Goal: Task Accomplishment & Management: Use online tool/utility

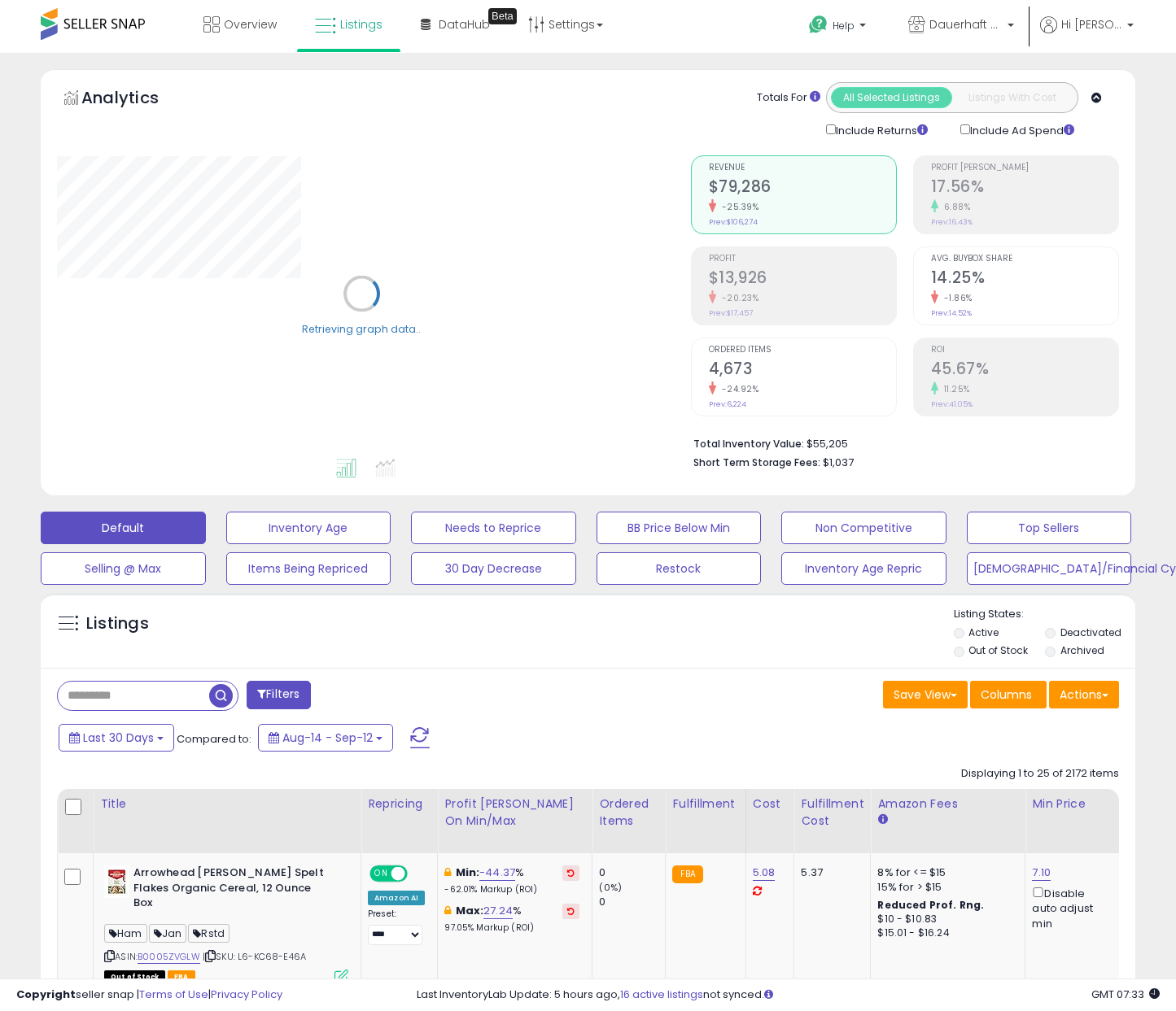
scroll to position [118, 0]
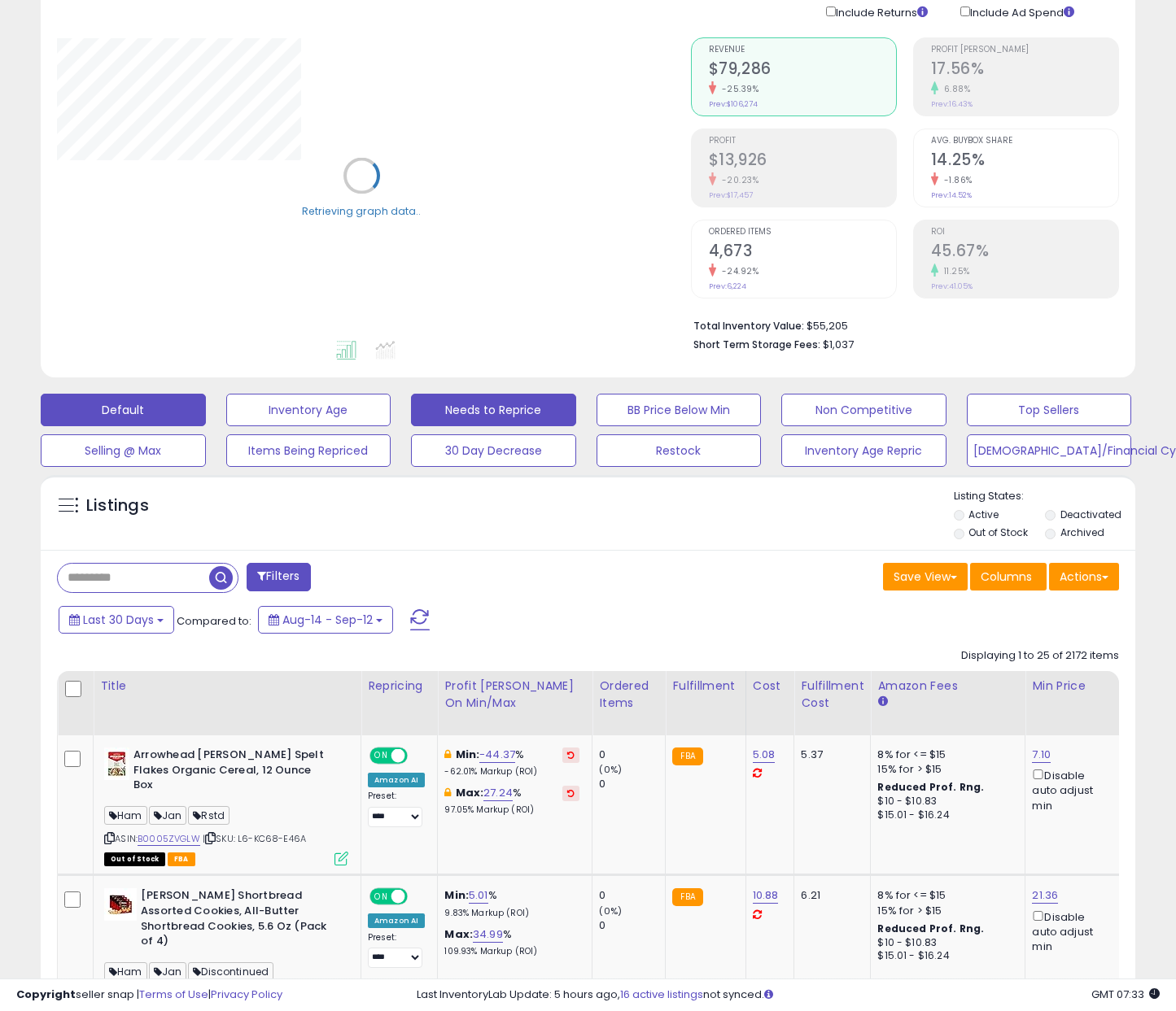
click at [520, 407] on button "Needs to Reprice" at bounding box center [493, 411] width 165 height 33
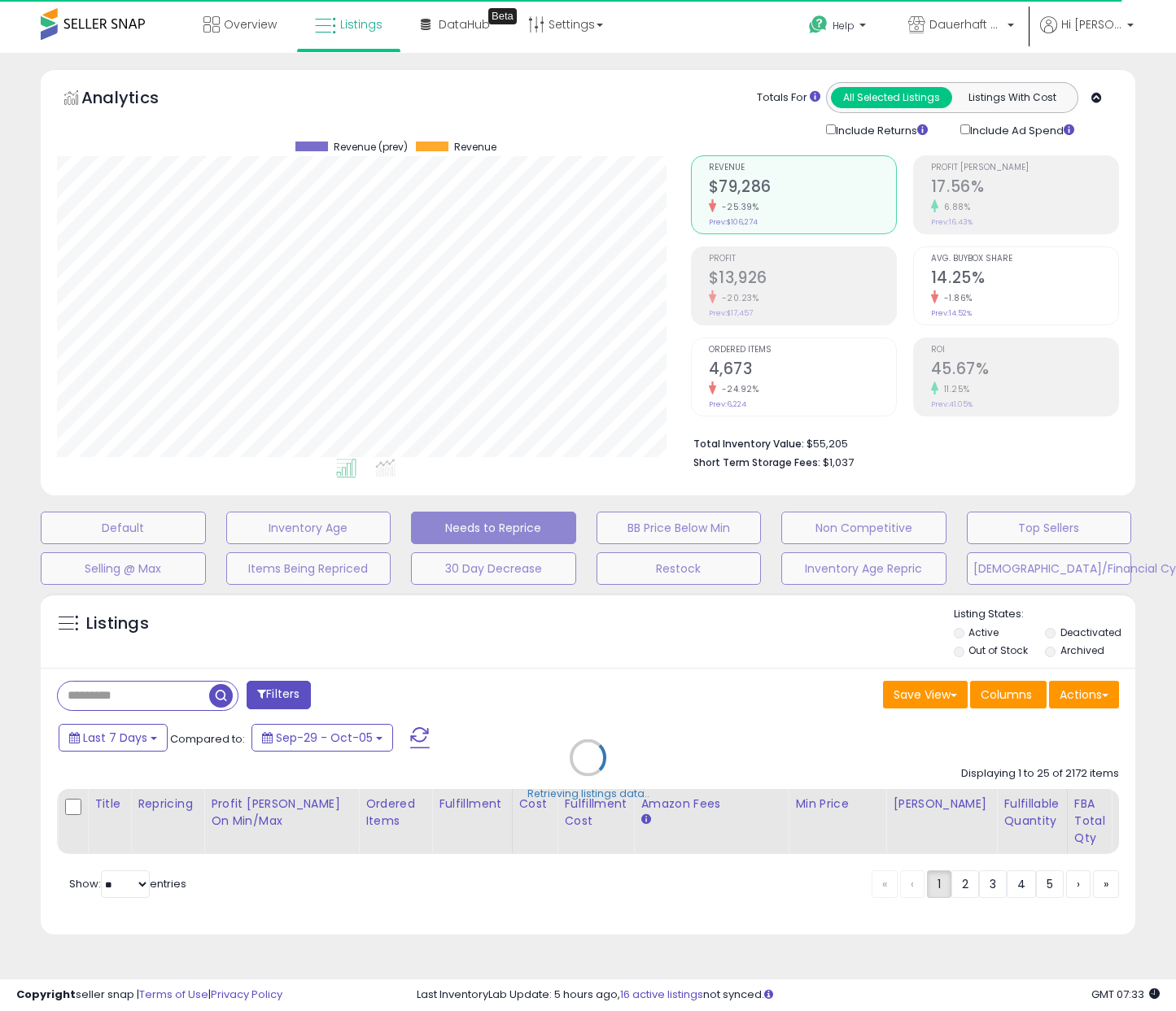
scroll to position [0, 0]
select select "**"
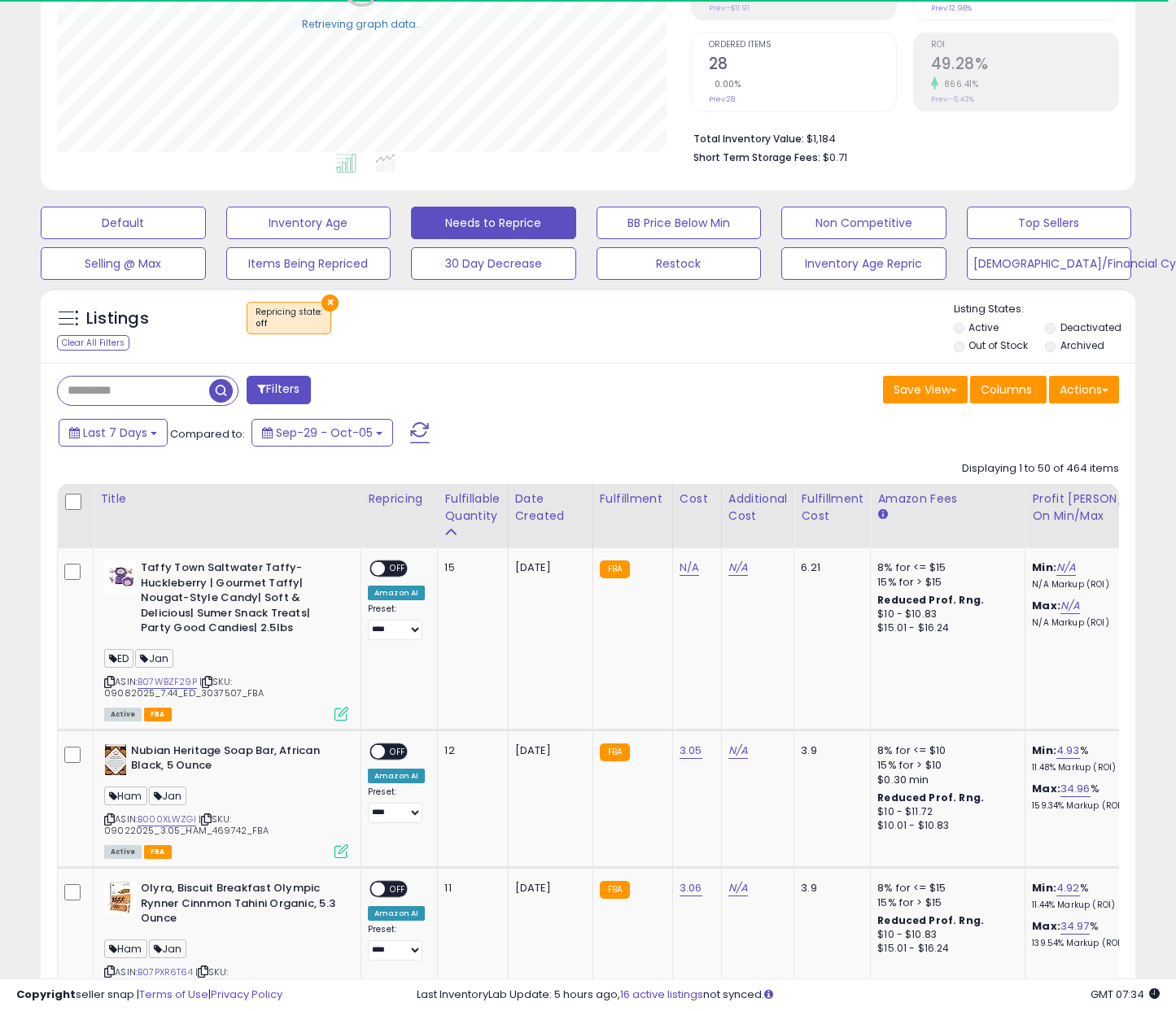
scroll to position [308, 0]
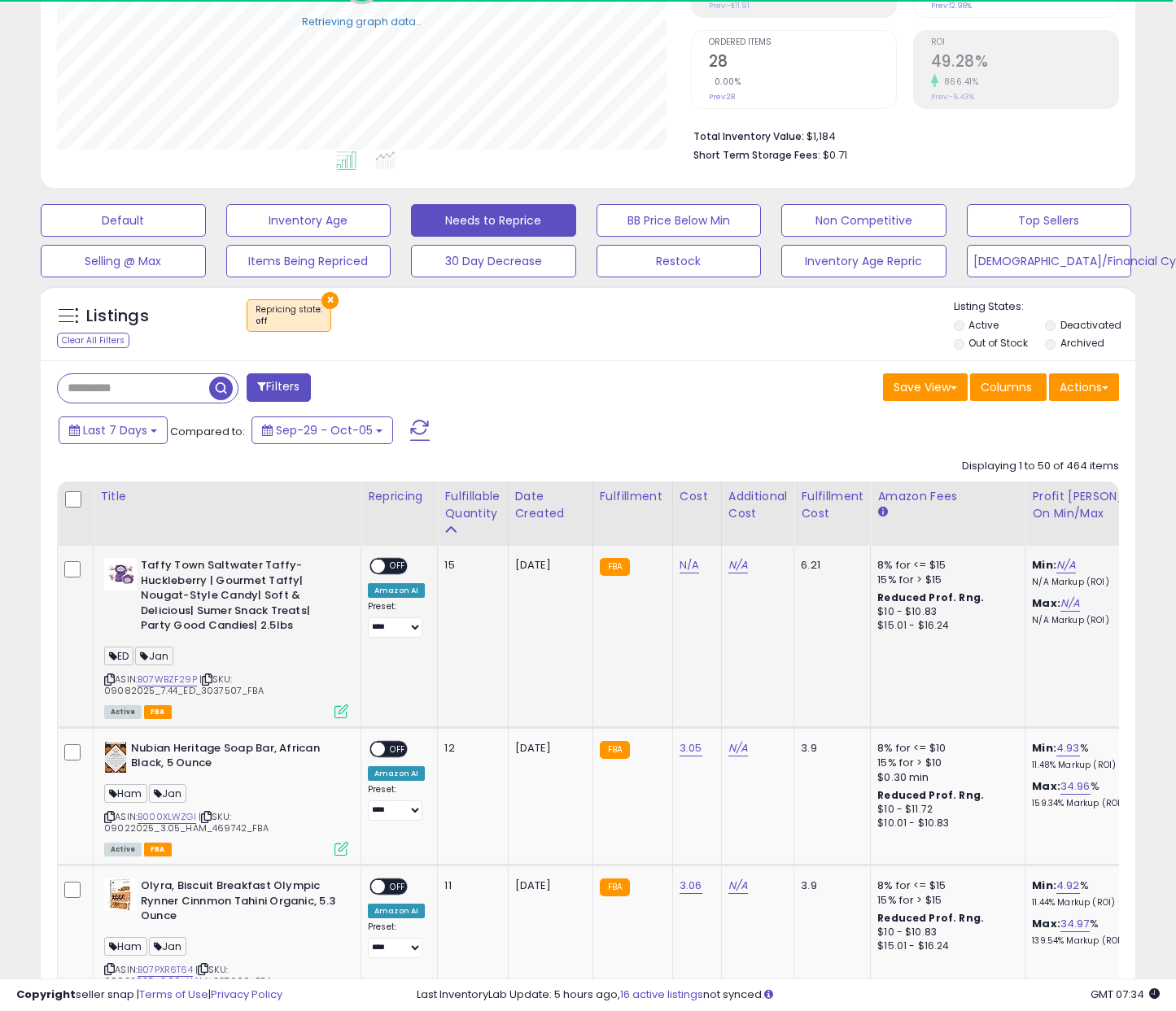
drag, startPoint x: 388, startPoint y: 734, endPoint x: 404, endPoint y: 668, distance: 67.9
click at [391, 731] on td "**********" at bounding box center [400, 795] width 77 height 137
click at [395, 570] on div "**********" at bounding box center [395, 598] width 57 height 80
click at [395, 565] on span "OFF" at bounding box center [397, 567] width 26 height 13
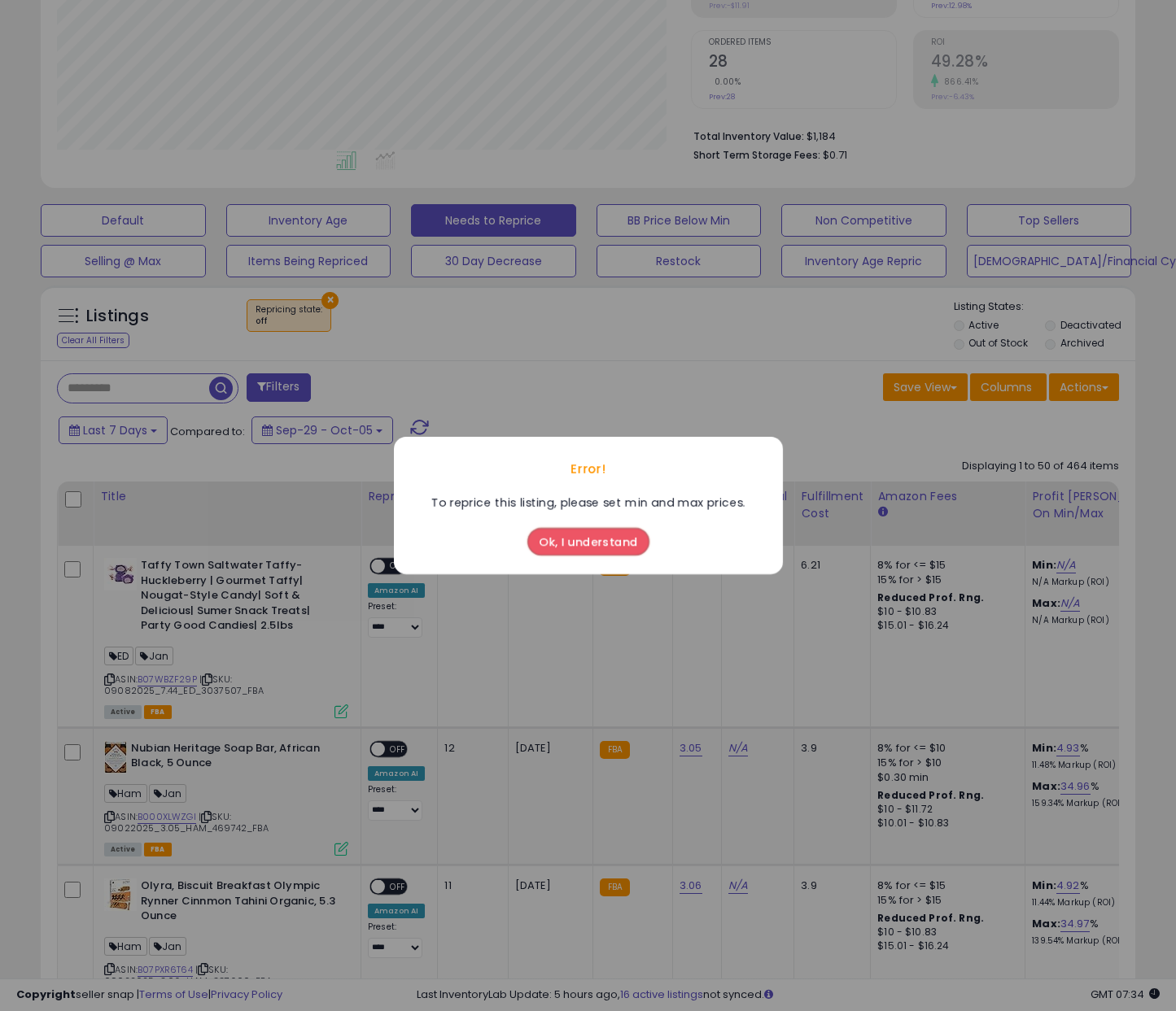
drag, startPoint x: 420, startPoint y: 699, endPoint x: 409, endPoint y: 729, distance: 32.0
click at [417, 699] on div "Error! To reprice this listing, please set min and max prices. Ok, I understand" at bounding box center [588, 506] width 1176 height 1011
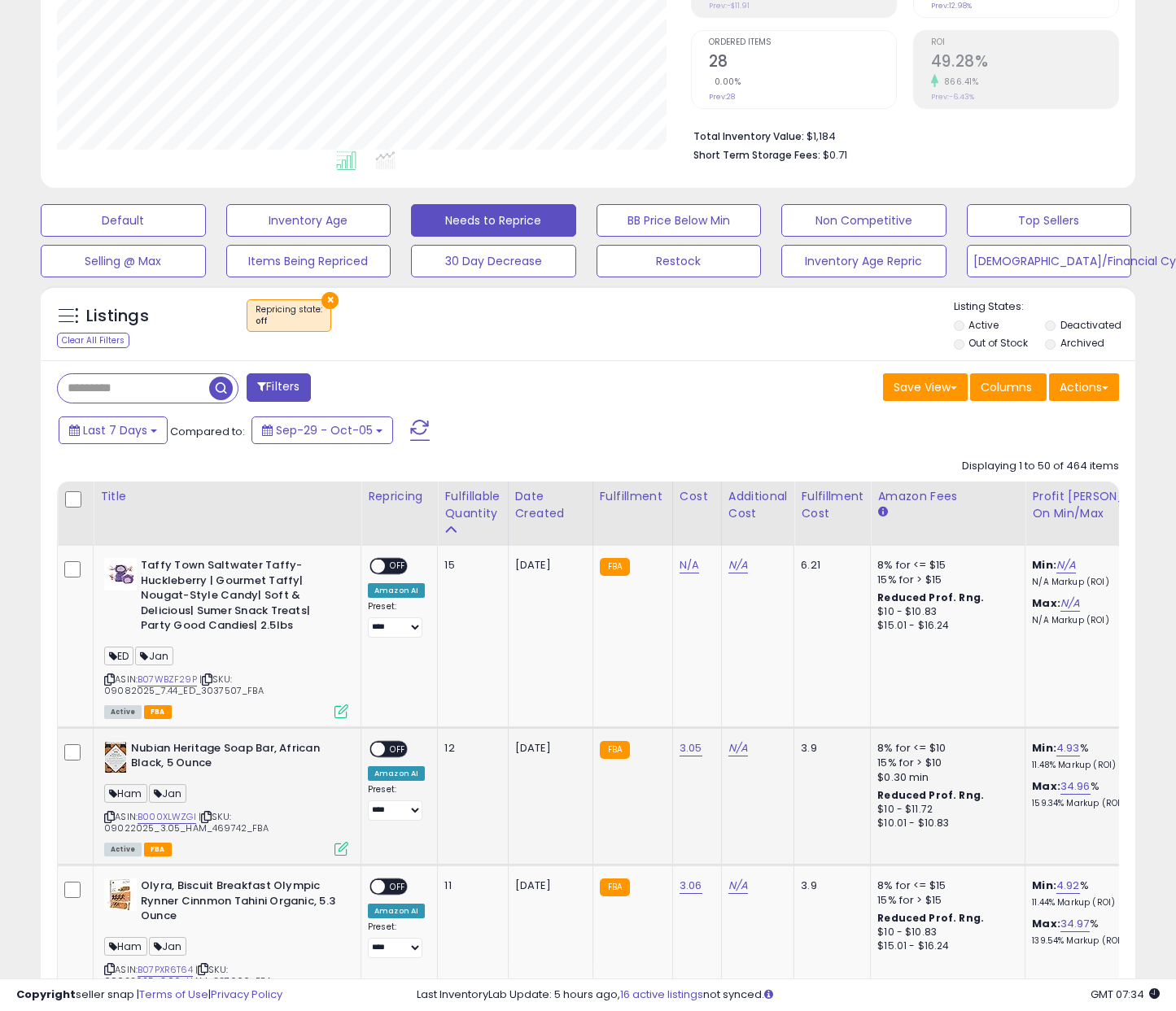
click at [407, 741] on div "**********" at bounding box center [395, 781] width 57 height 80
click at [406, 742] on span "OFF" at bounding box center [397, 749] width 26 height 13
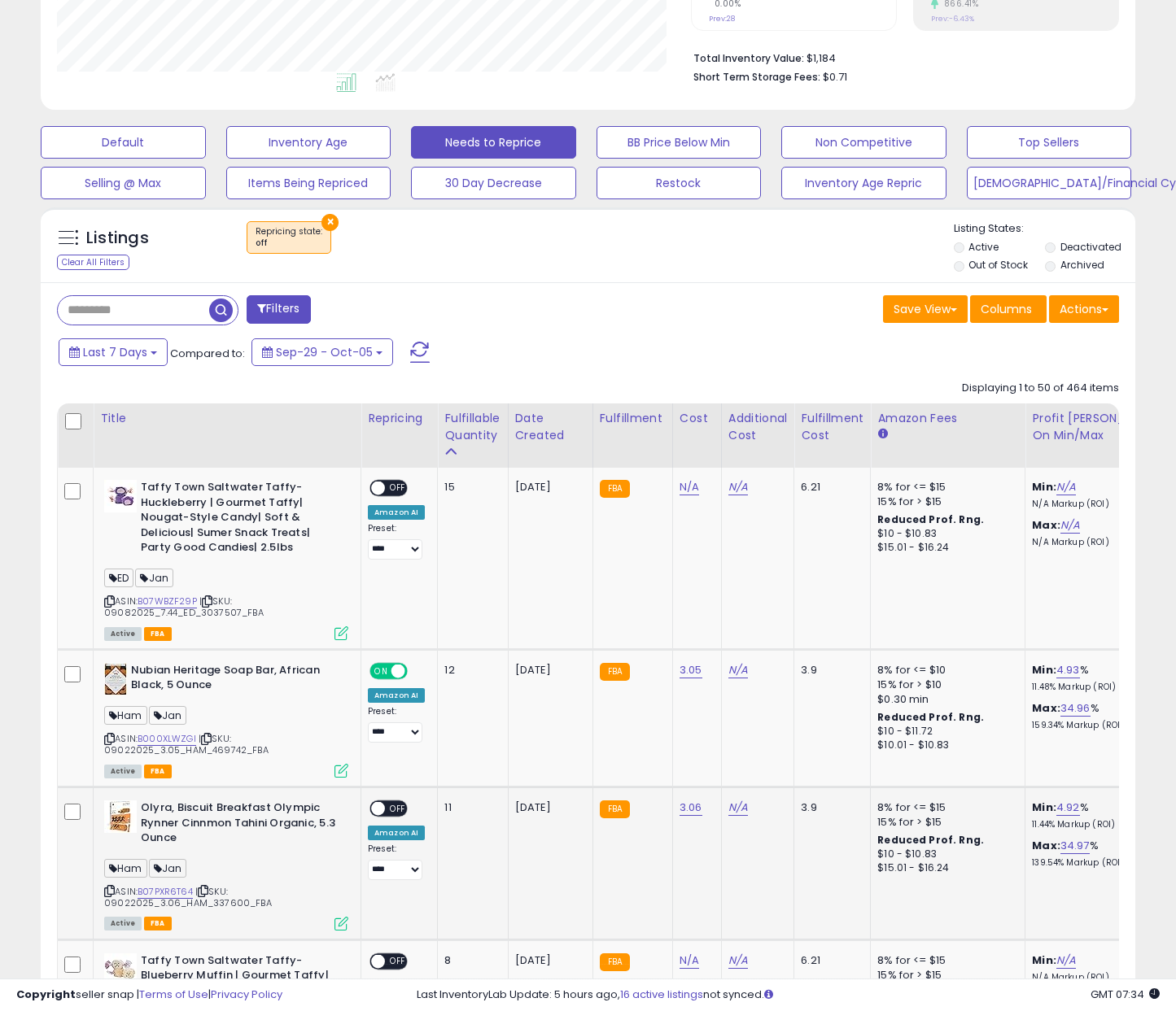
click at [405, 802] on span "OFF" at bounding box center [397, 809] width 26 height 13
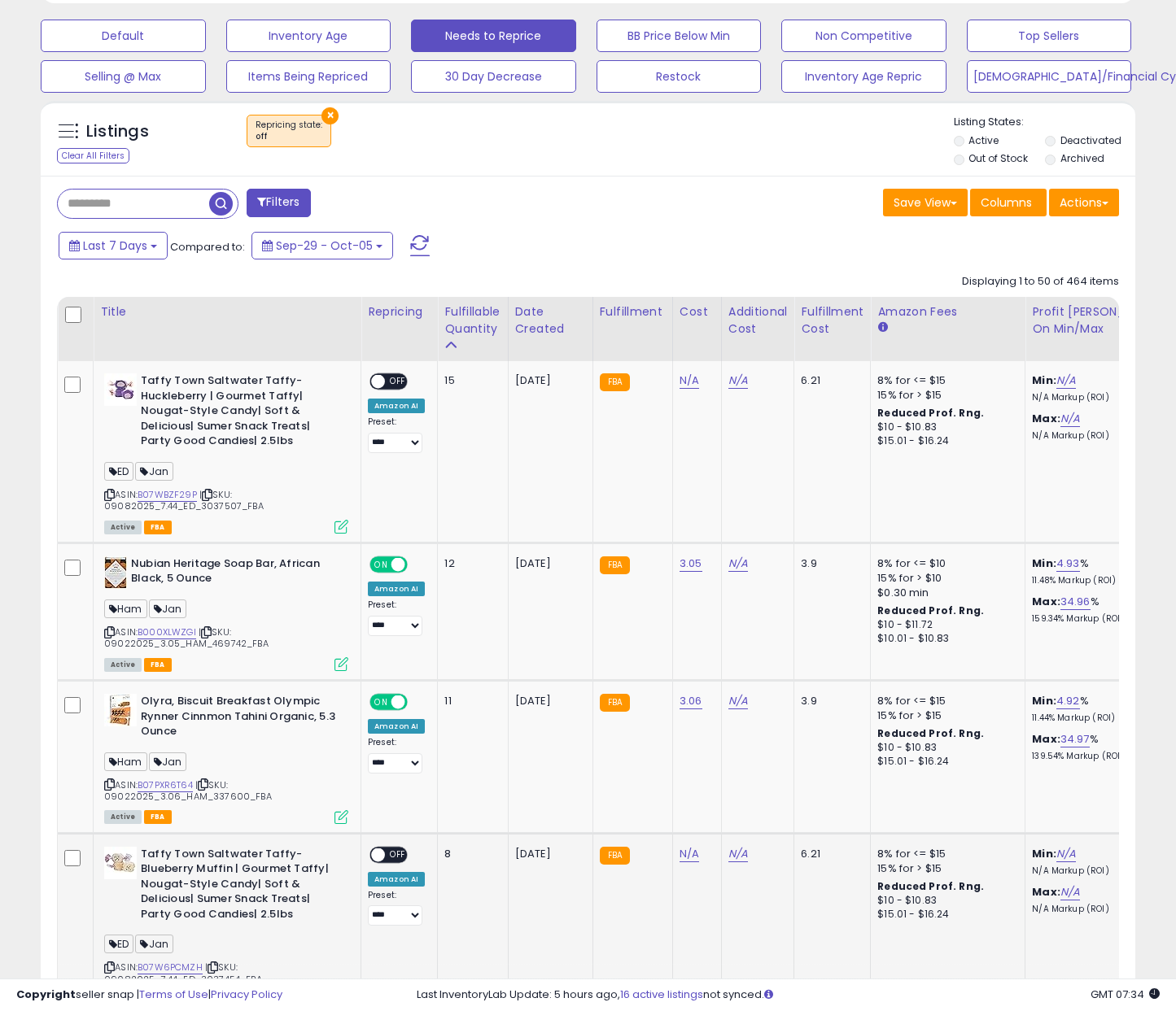
click at [400, 848] on span "OFF" at bounding box center [397, 855] width 26 height 13
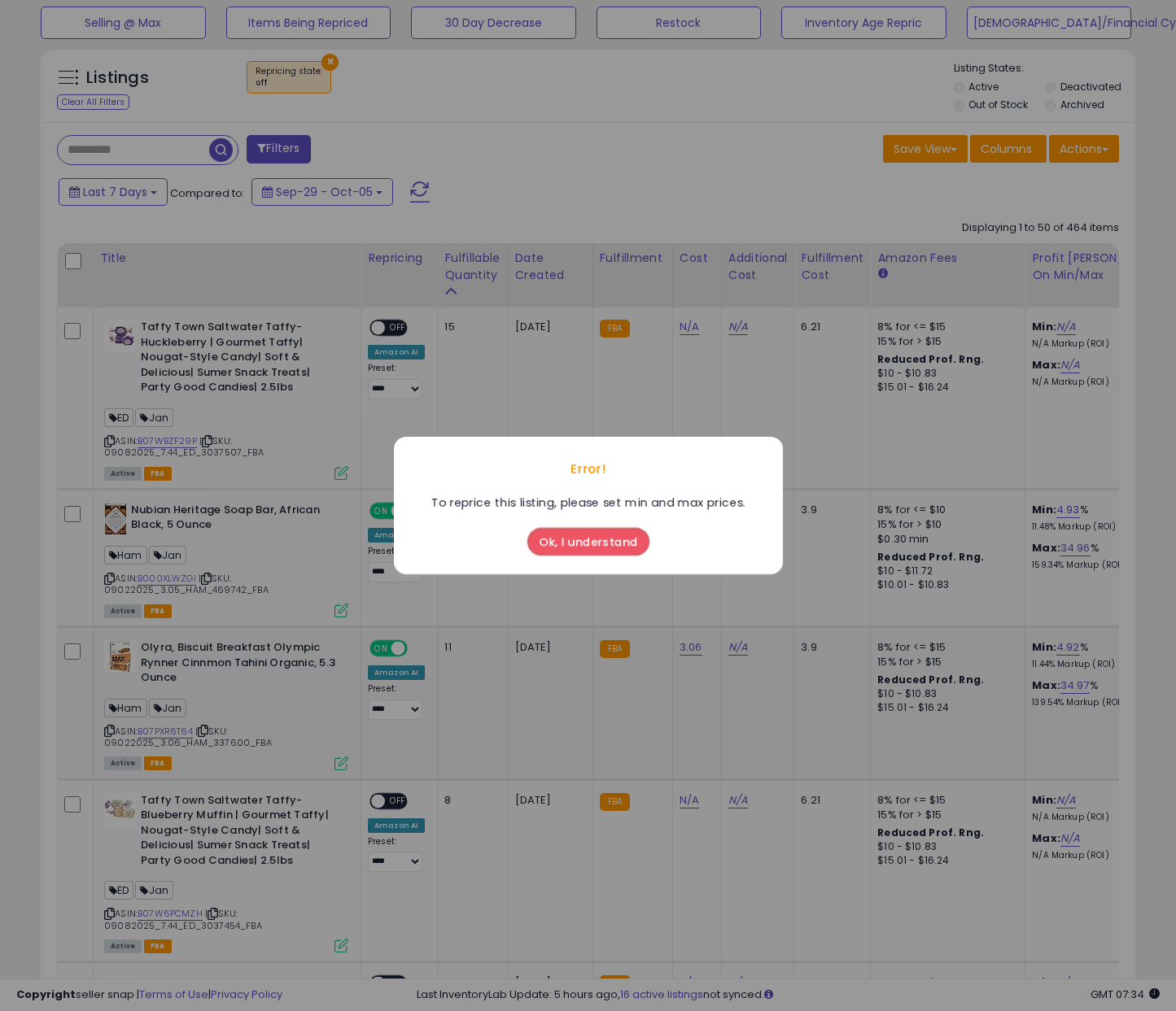
click at [457, 722] on div "Error! To reprice this listing, please set min and max prices. Ok, I understand" at bounding box center [588, 506] width 1176 height 1011
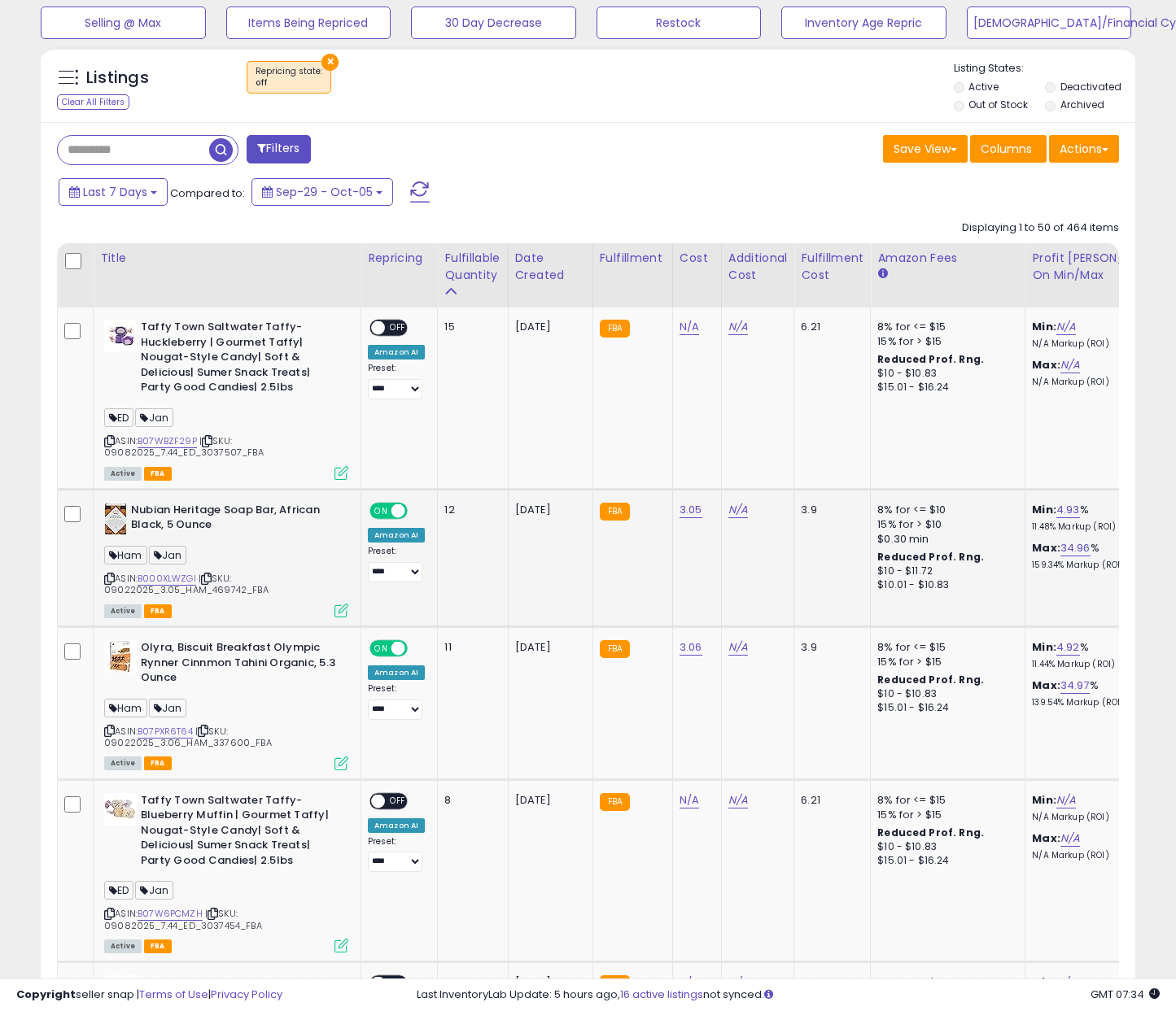
click at [571, 539] on td "[DATE]" at bounding box center [550, 557] width 84 height 137
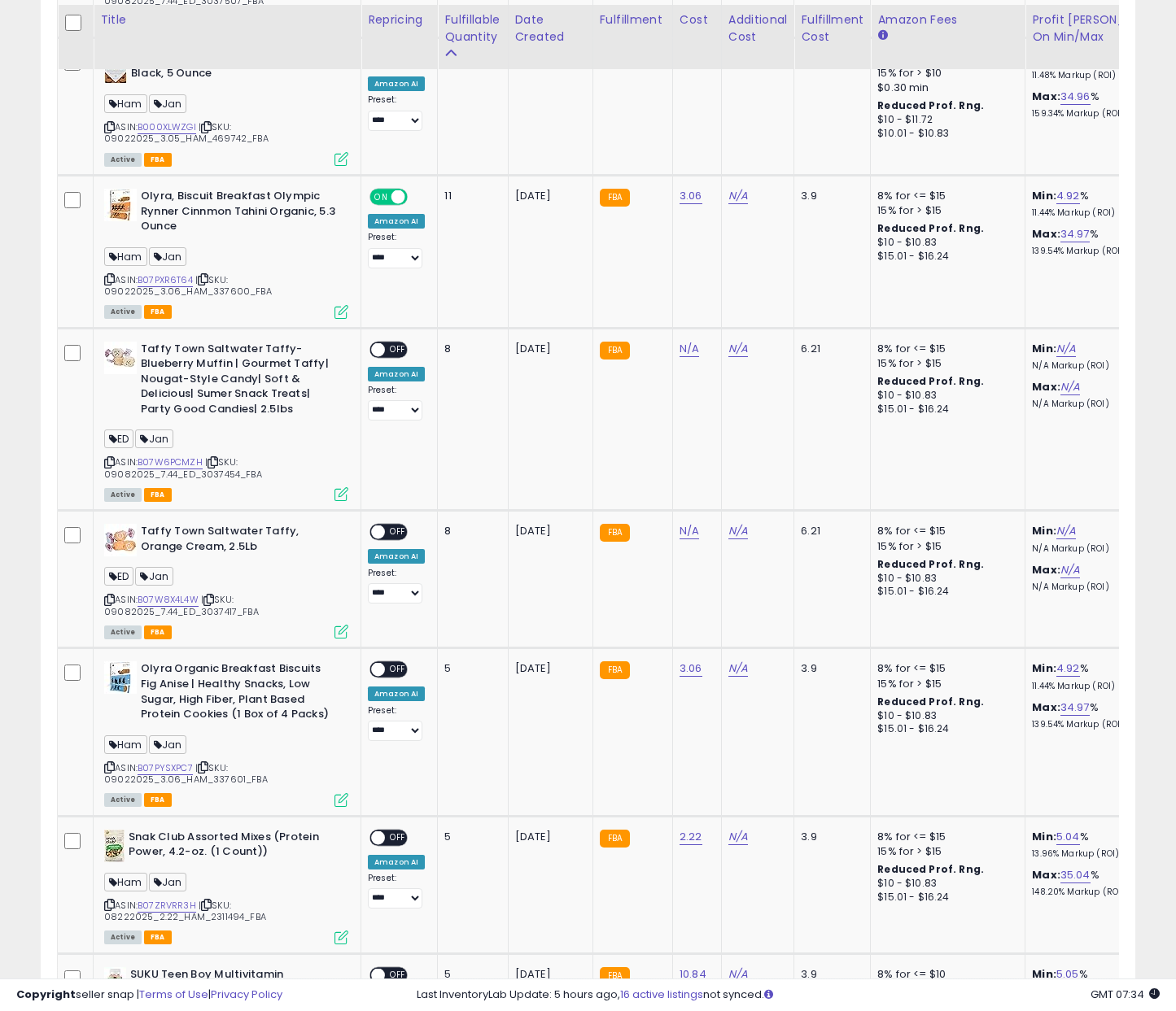
click at [405, 526] on span "OFF" at bounding box center [397, 532] width 26 height 13
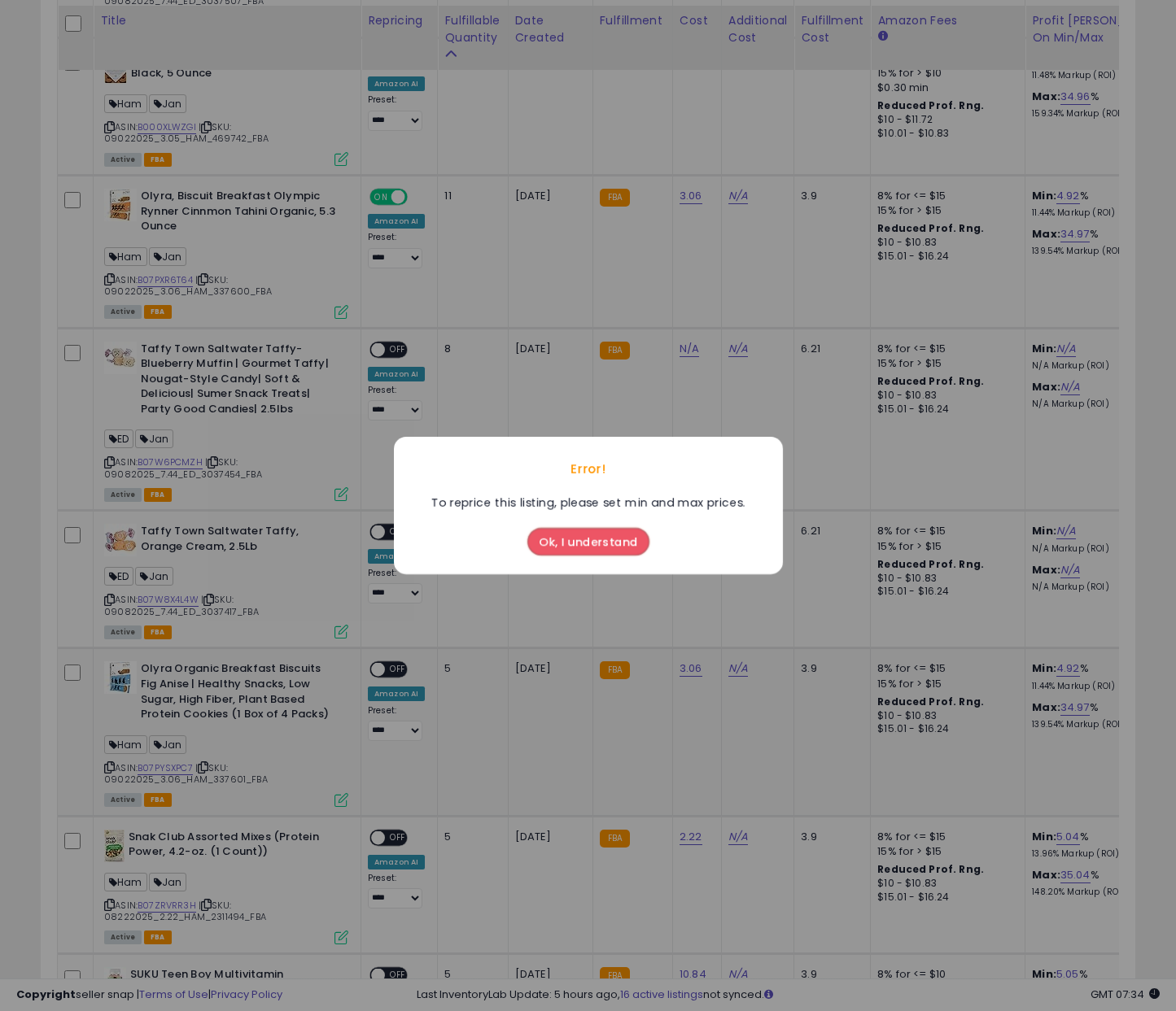
drag, startPoint x: 412, startPoint y: 616, endPoint x: 411, endPoint y: 631, distance: 15.0
click at [412, 616] on div "Error! To reprice this listing, please set min and max prices. Ok, I understand" at bounding box center [588, 506] width 1176 height 1011
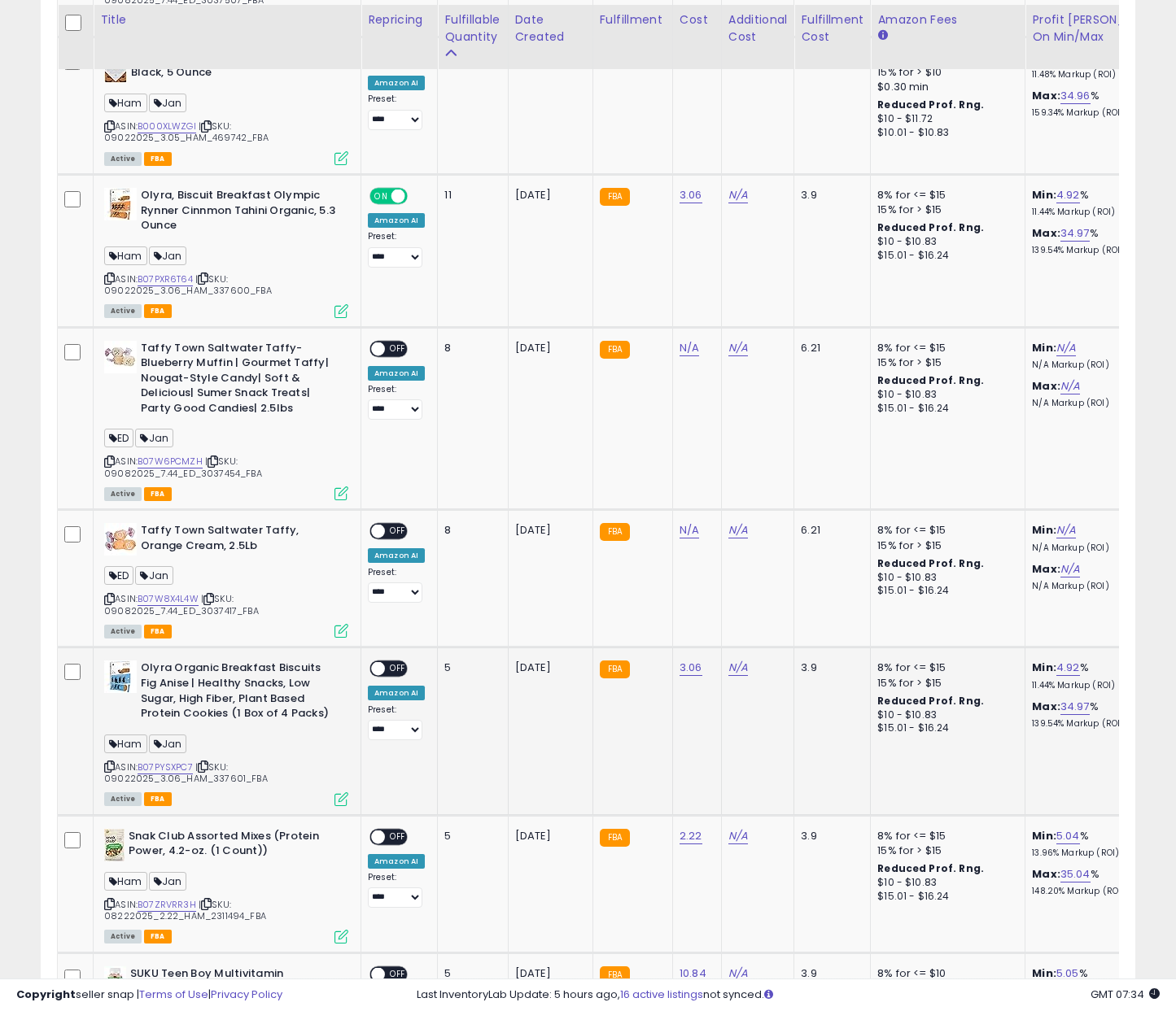
click at [397, 662] on span "OFF" at bounding box center [397, 669] width 26 height 13
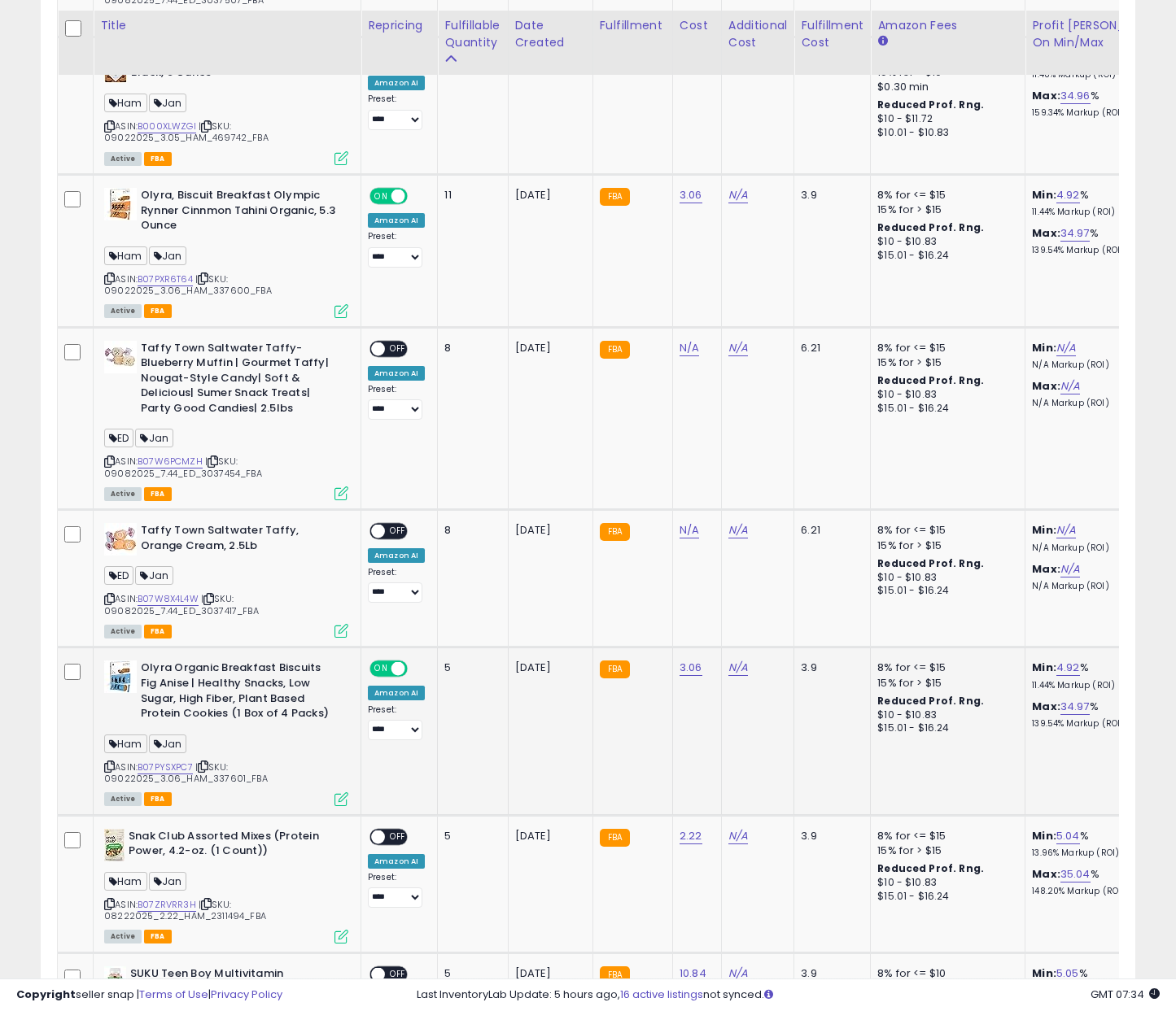
scroll to position [1036, 0]
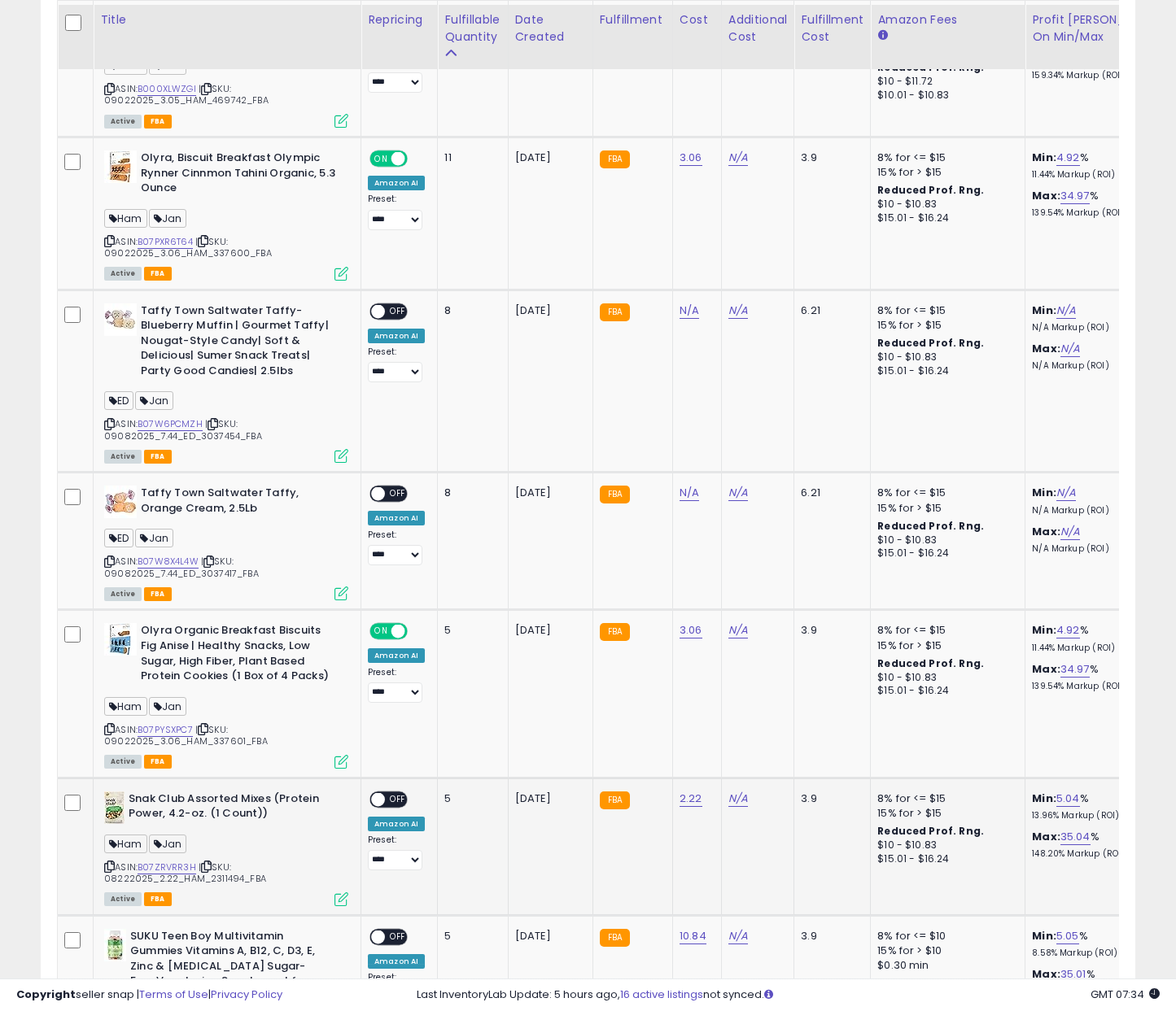
click at [388, 790] on div "ON OFF" at bounding box center [388, 799] width 38 height 17
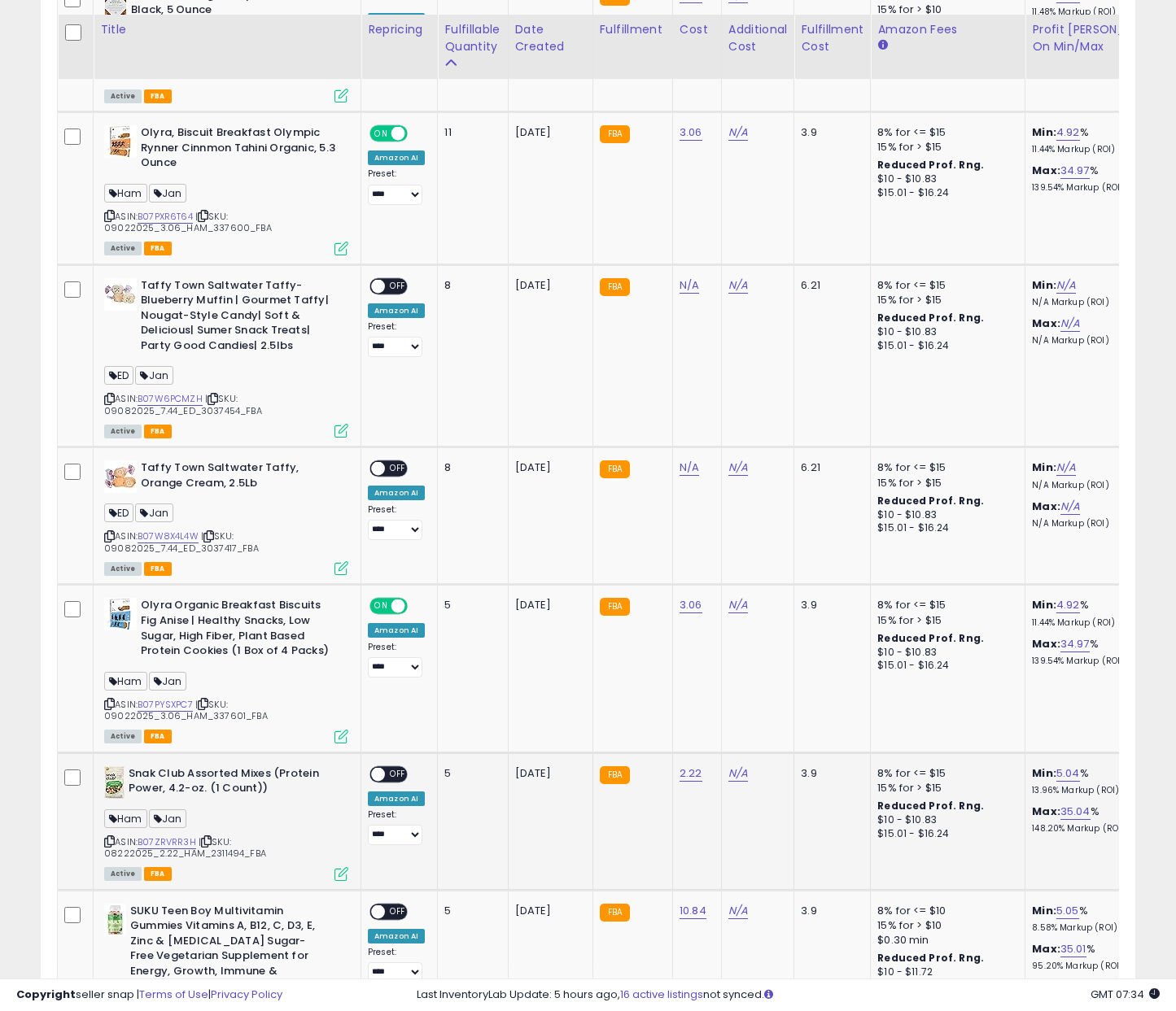
scroll to position [1071, 0]
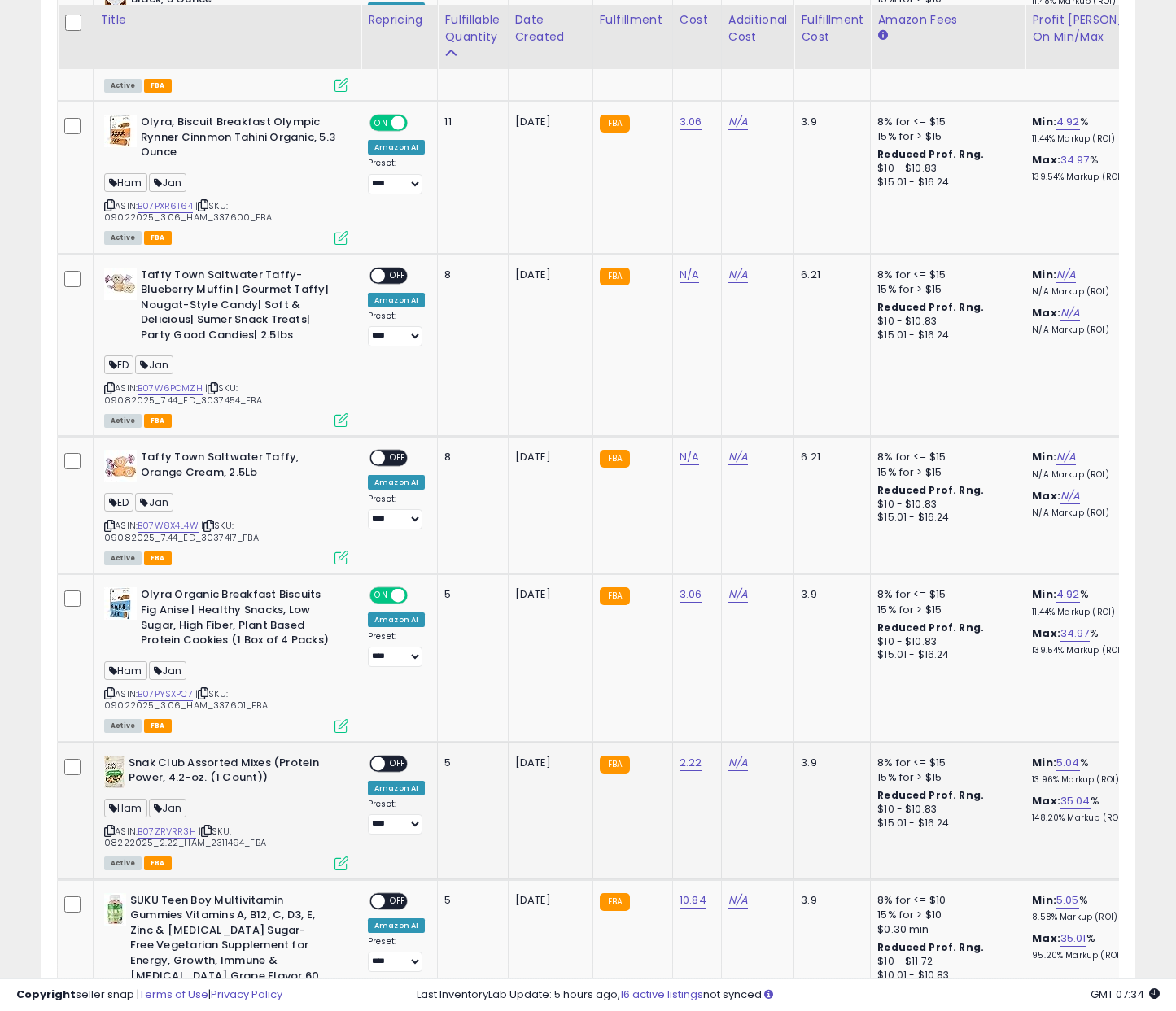
click at [392, 742] on td "**********" at bounding box center [400, 811] width 77 height 137
click at [393, 755] on div "ON OFF" at bounding box center [388, 764] width 38 height 17
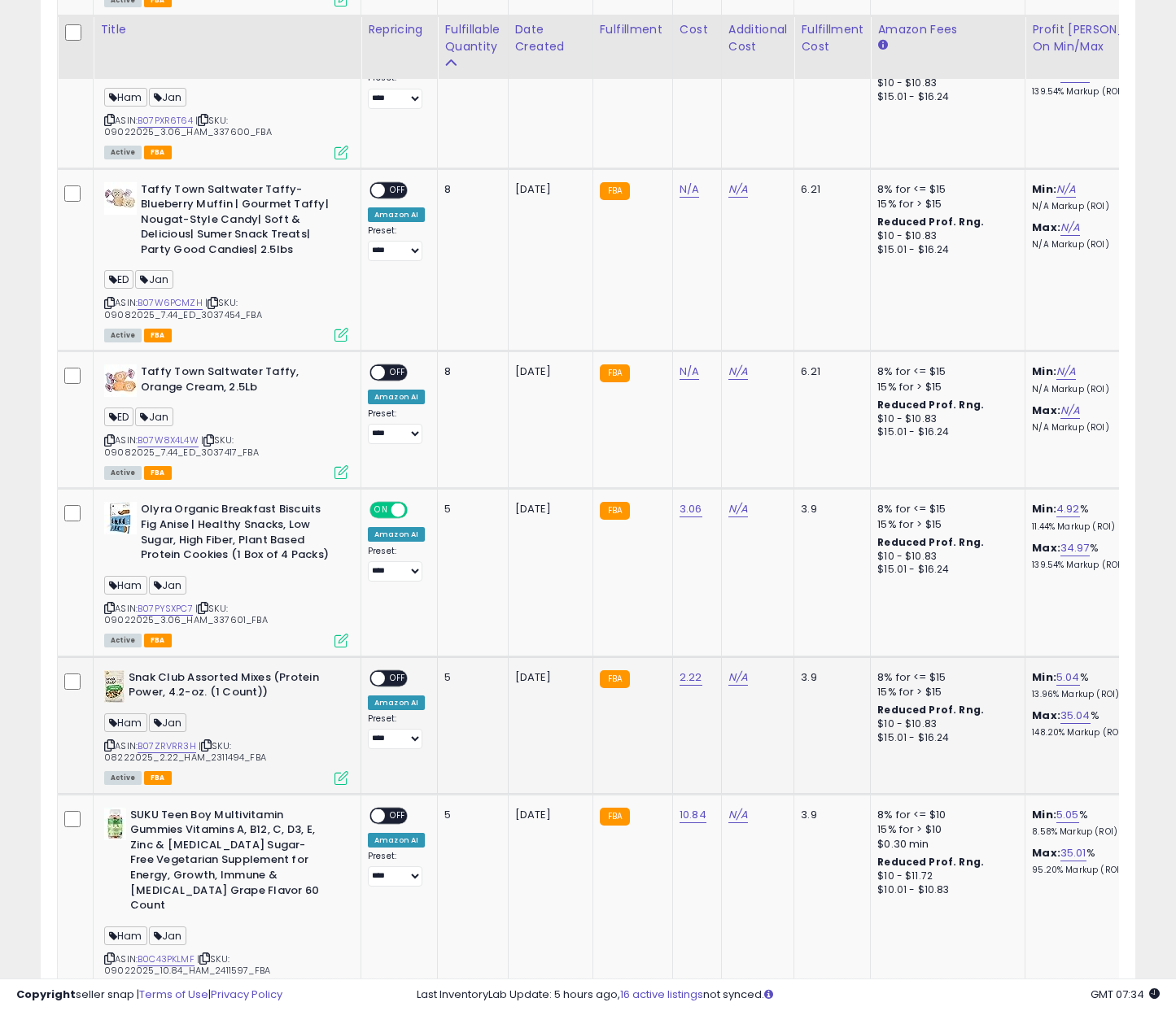
scroll to position [1166, 0]
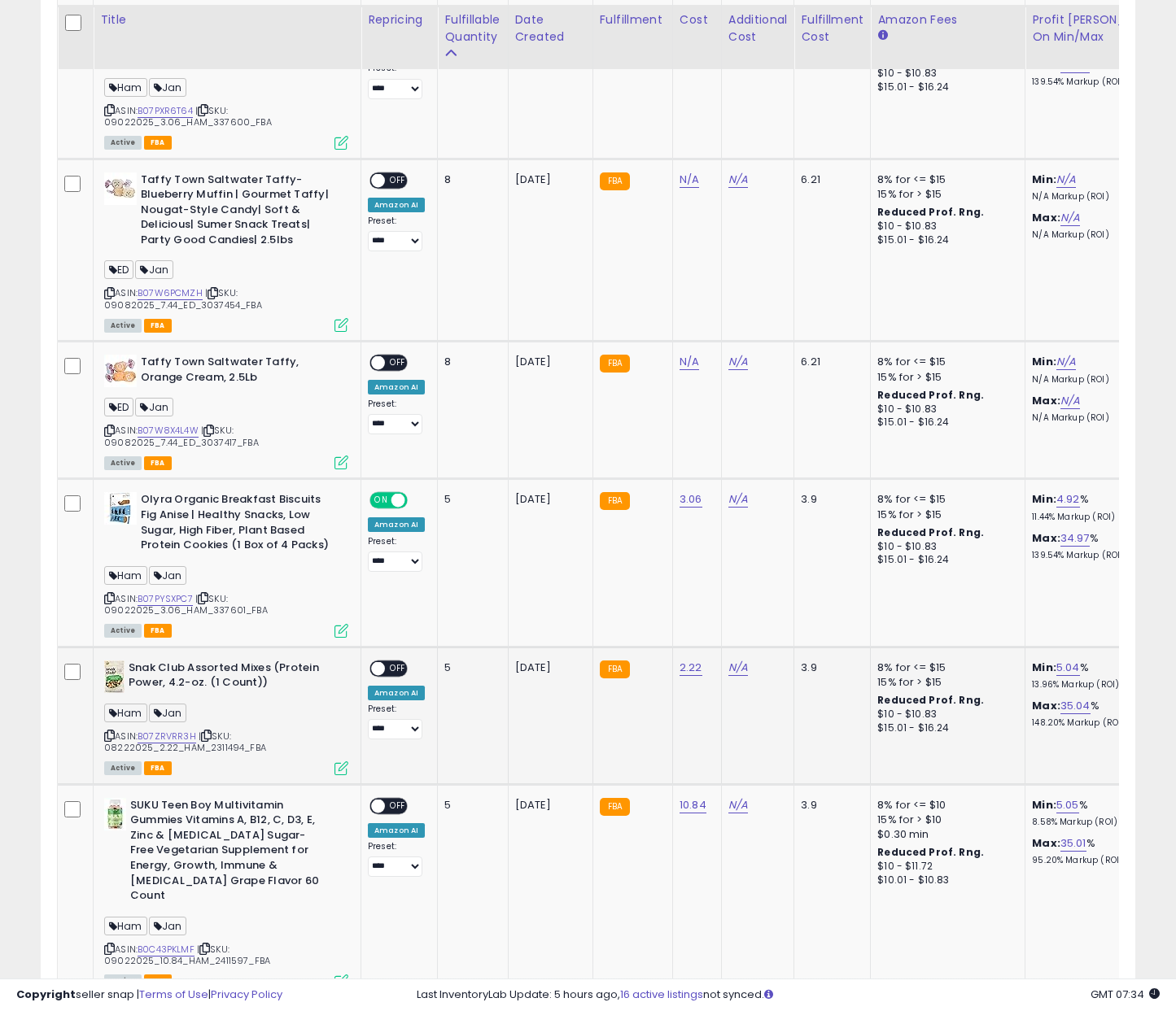
click at [405, 662] on span "OFF" at bounding box center [397, 669] width 26 height 13
click at [395, 797] on div "ON OFF" at bounding box center [388, 806] width 38 height 17
click at [394, 799] on span "OFF" at bounding box center [397, 806] width 26 height 13
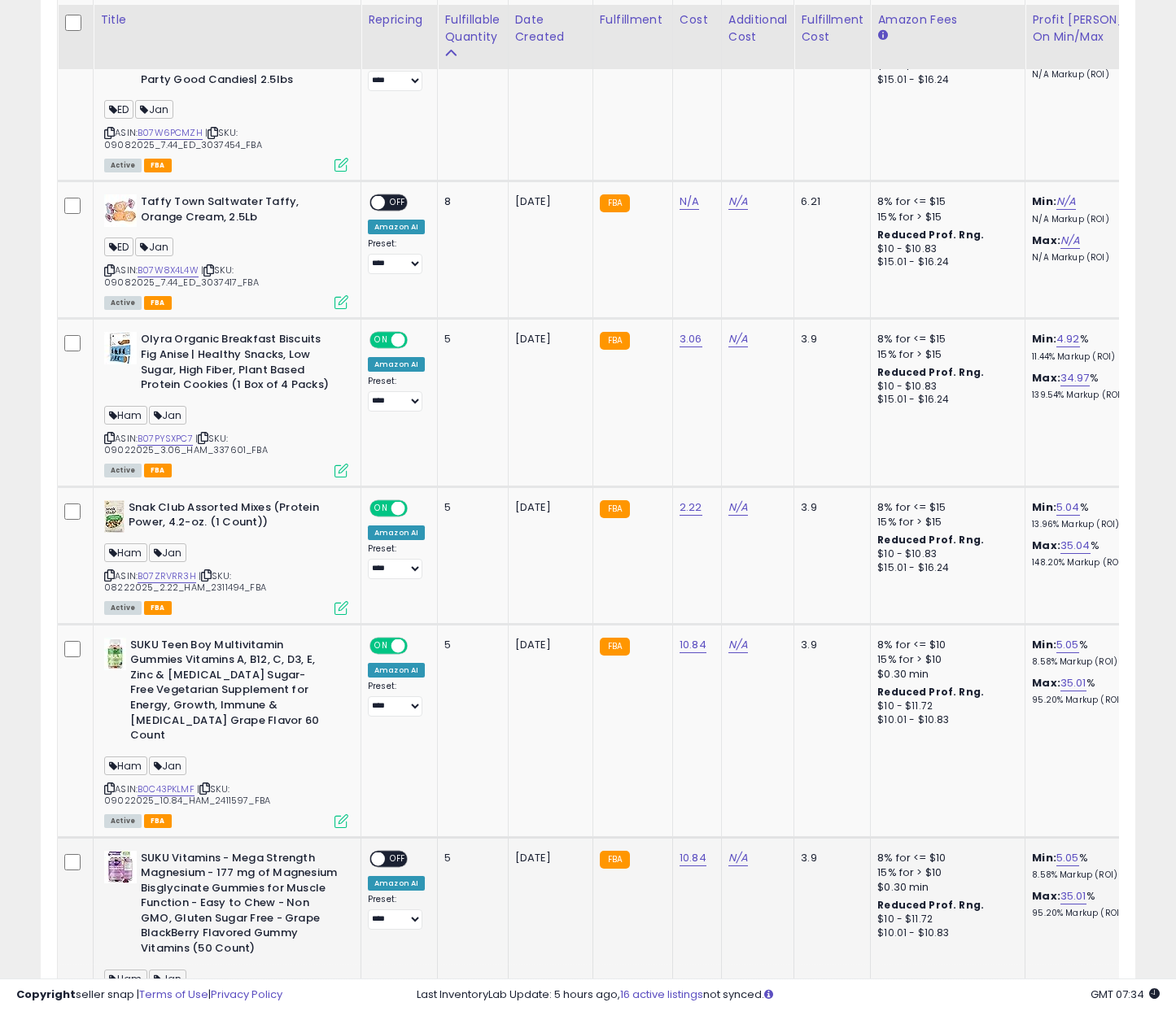
click at [395, 852] on span "OFF" at bounding box center [397, 858] width 26 height 13
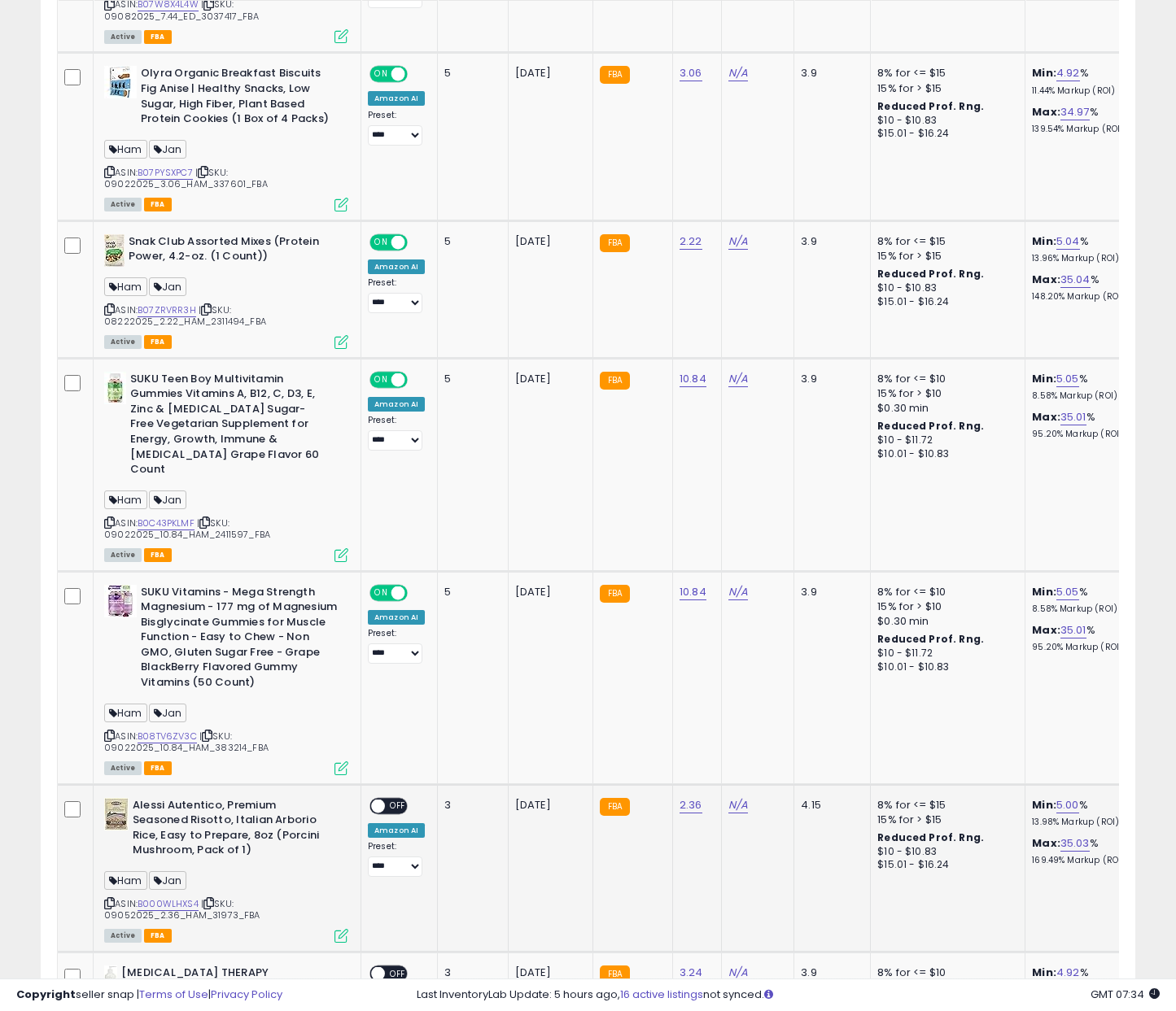
scroll to position [1616, 0]
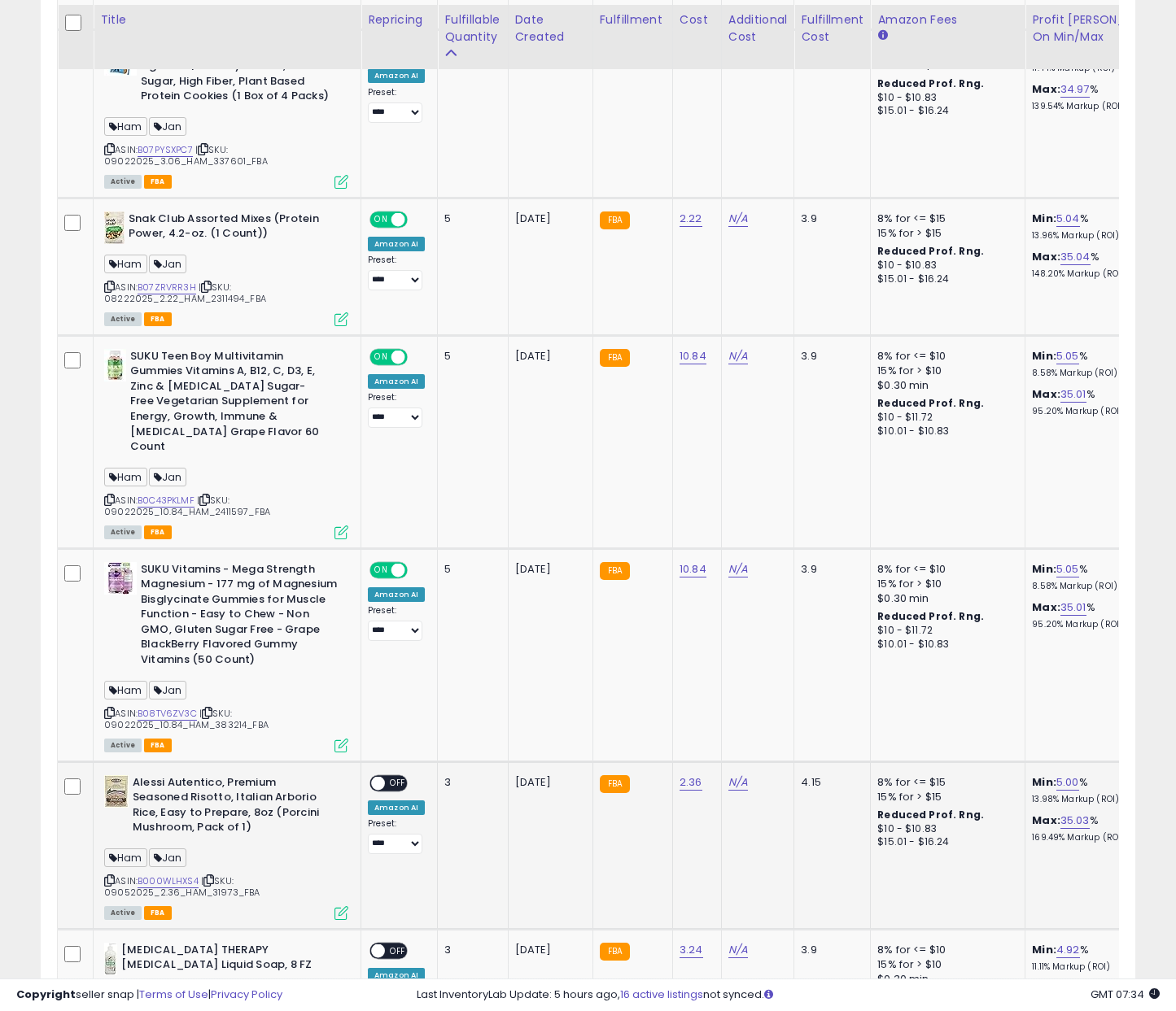
click at [393, 775] on div "**********" at bounding box center [395, 814] width 57 height 80
click at [397, 775] on div "ON OFF" at bounding box center [388, 784] width 38 height 17
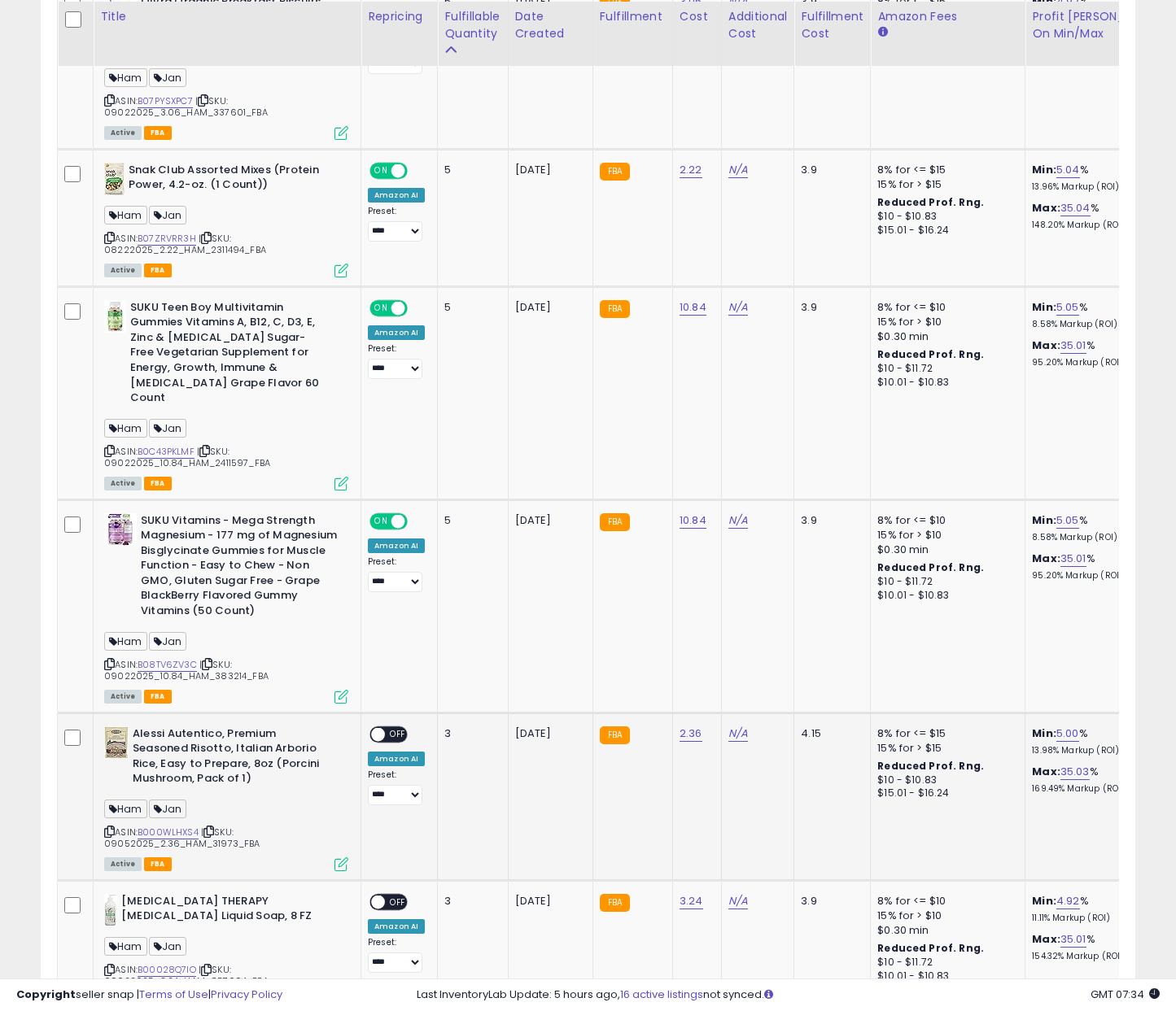
scroll to position [1671, 0]
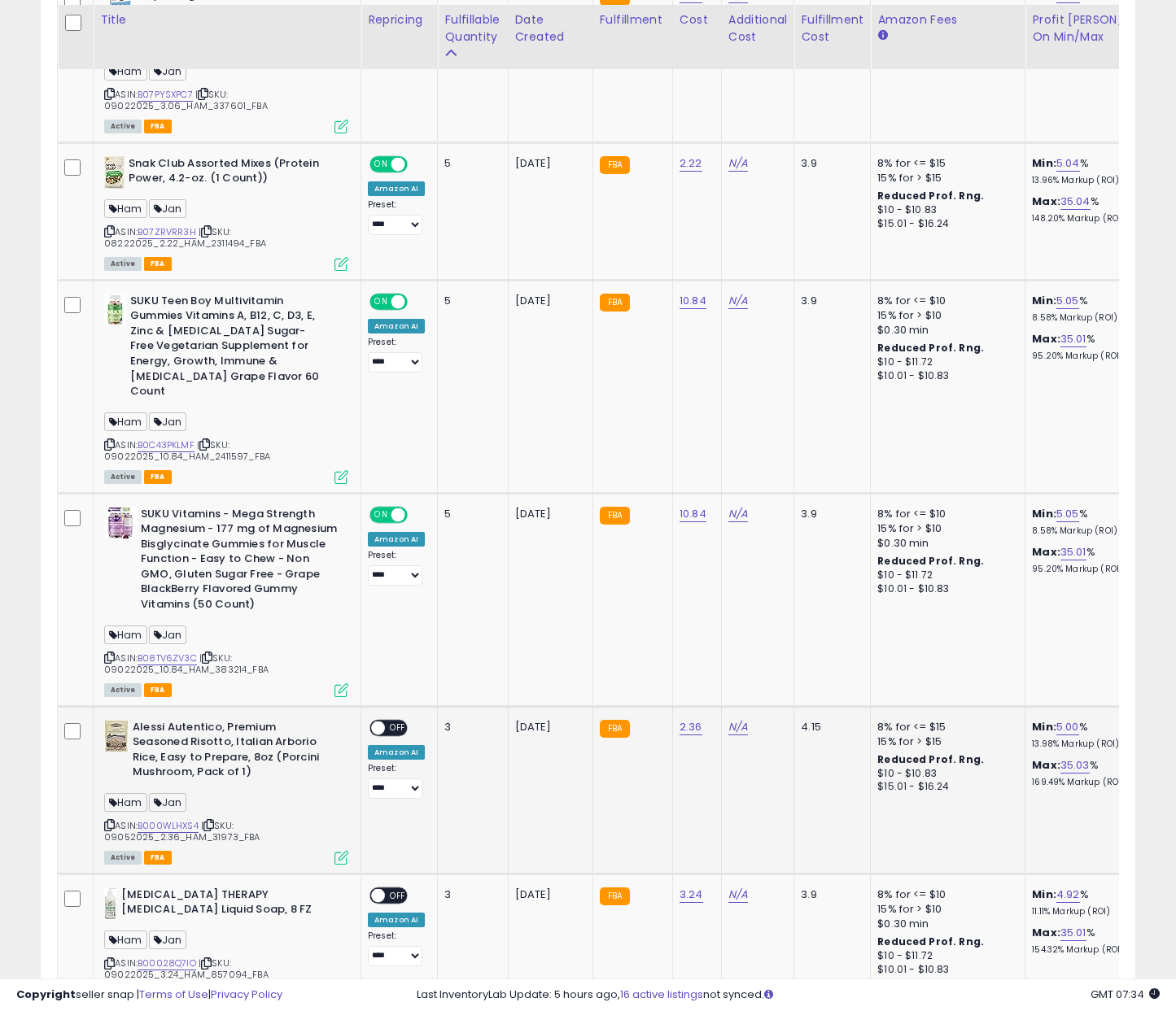
click at [389, 721] on span "OFF" at bounding box center [397, 728] width 26 height 13
click at [393, 888] on span "OFF" at bounding box center [397, 895] width 26 height 13
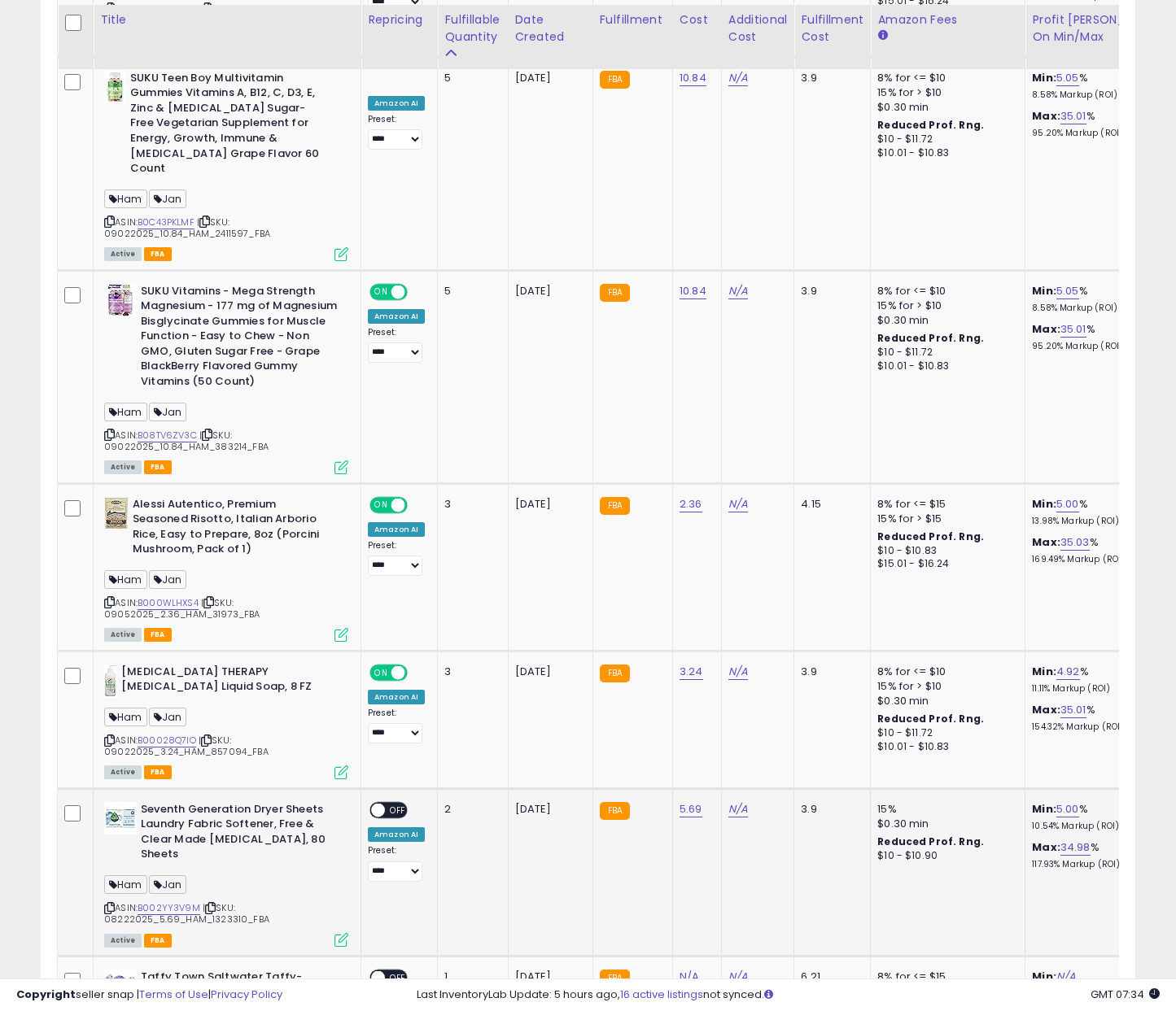
click at [400, 803] on span "OFF" at bounding box center [397, 810] width 26 height 13
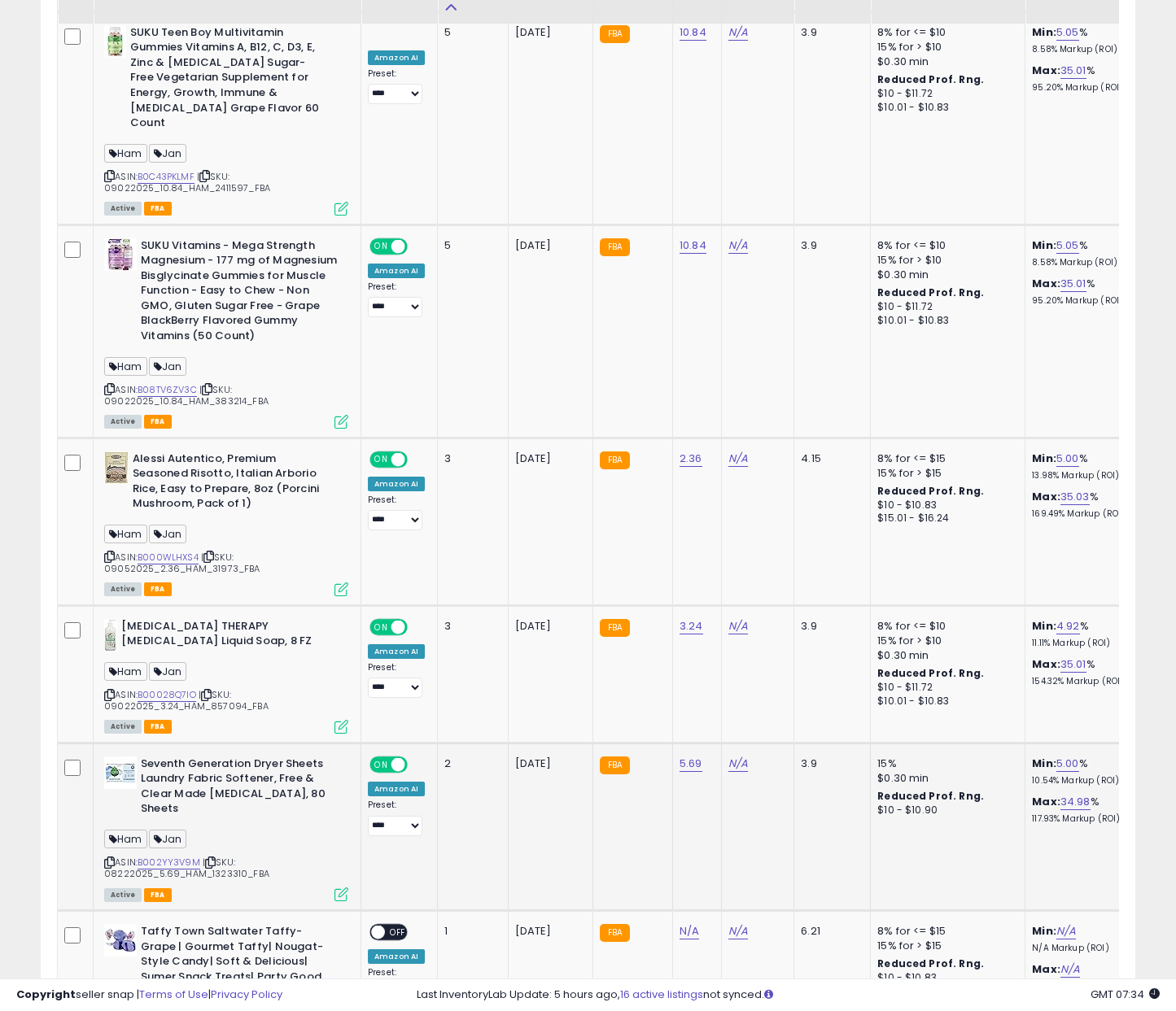
scroll to position [1944, 0]
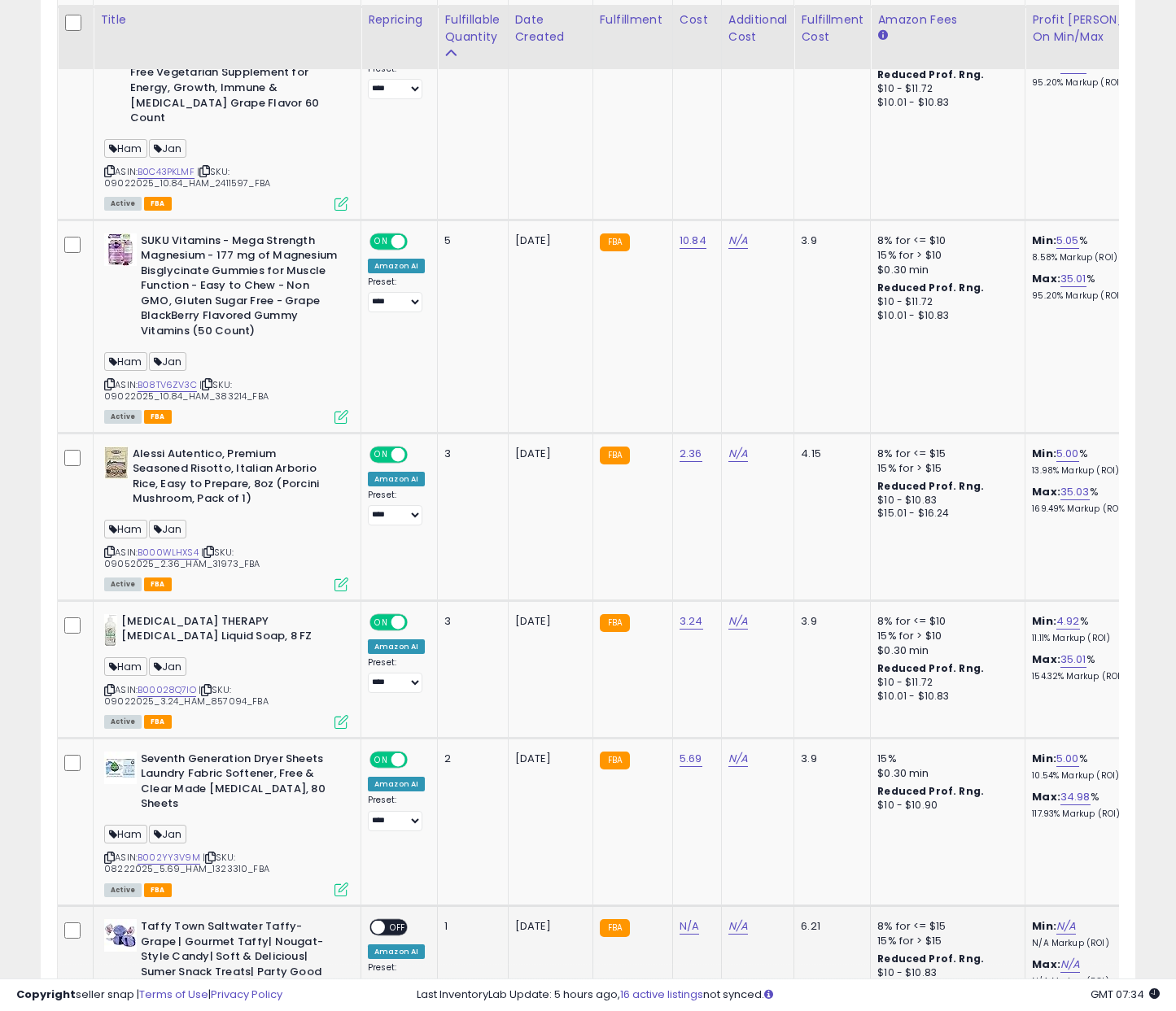
click at [408, 920] on div "**********" at bounding box center [395, 959] width 57 height 80
click at [402, 921] on span "OFF" at bounding box center [397, 928] width 26 height 13
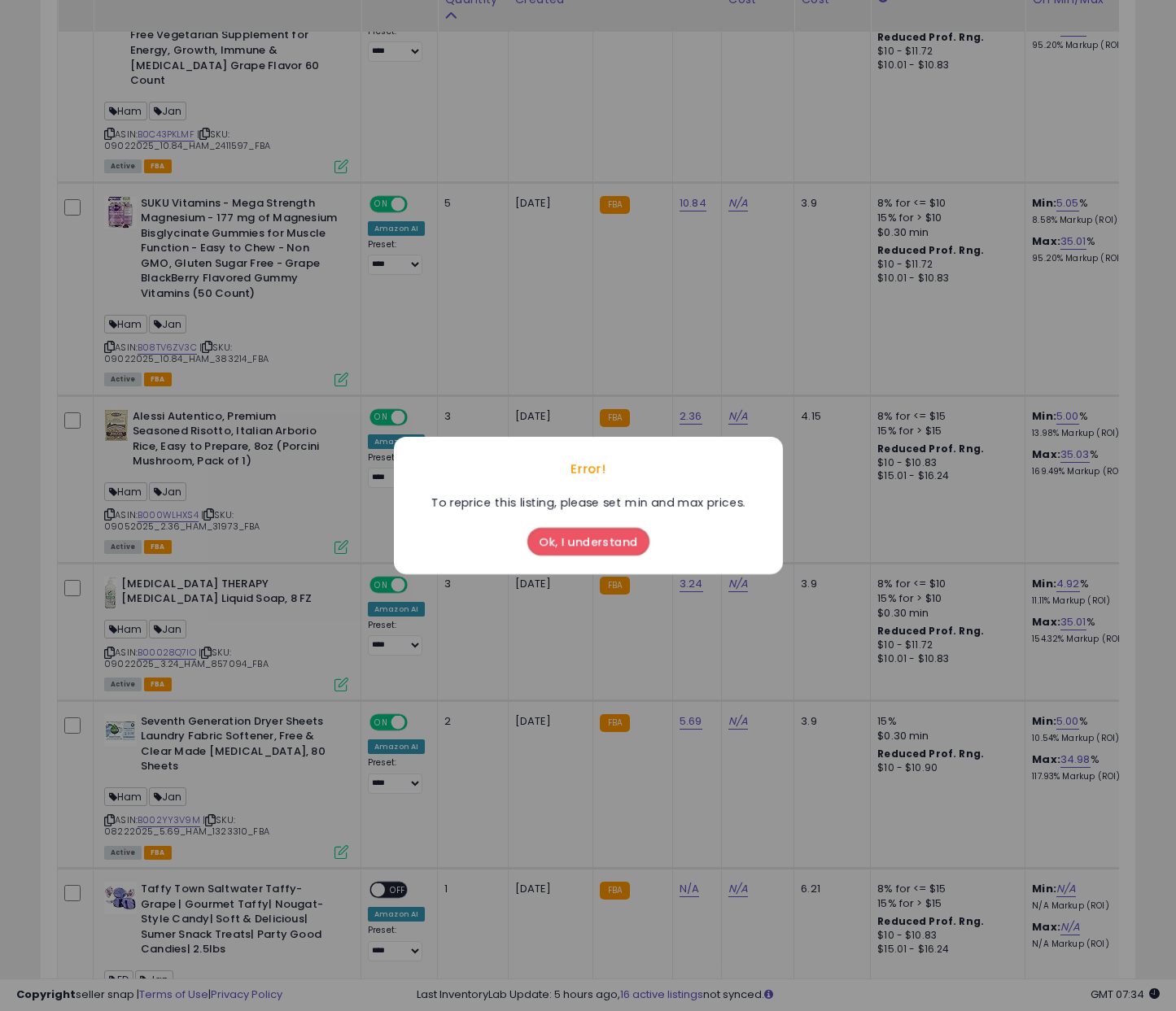
scroll to position [1988, 0]
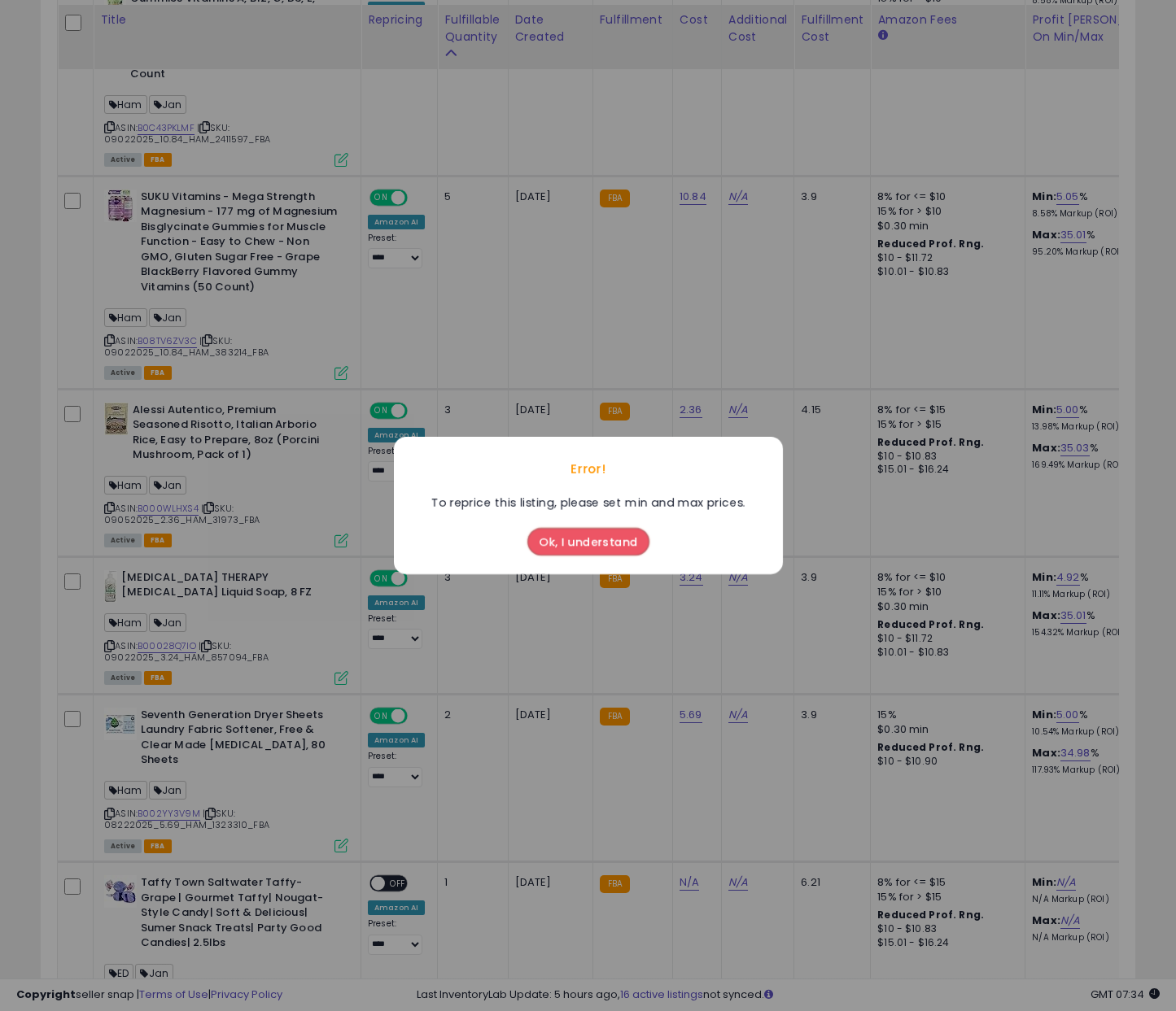
click at [568, 552] on button "Ok, I understand" at bounding box center [588, 542] width 122 height 28
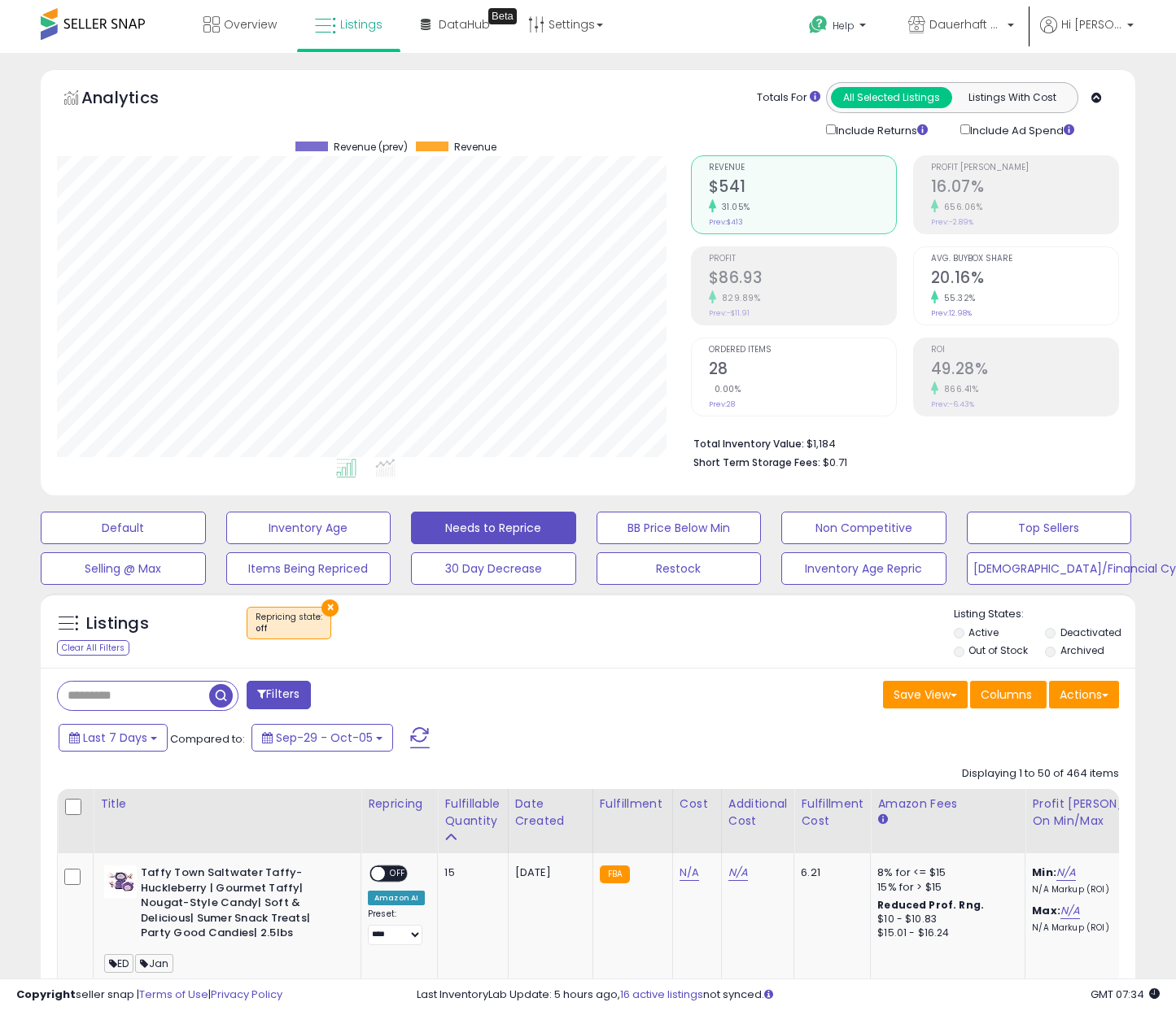
scroll to position [0, 0]
